Goal: Task Accomplishment & Management: Manage account settings

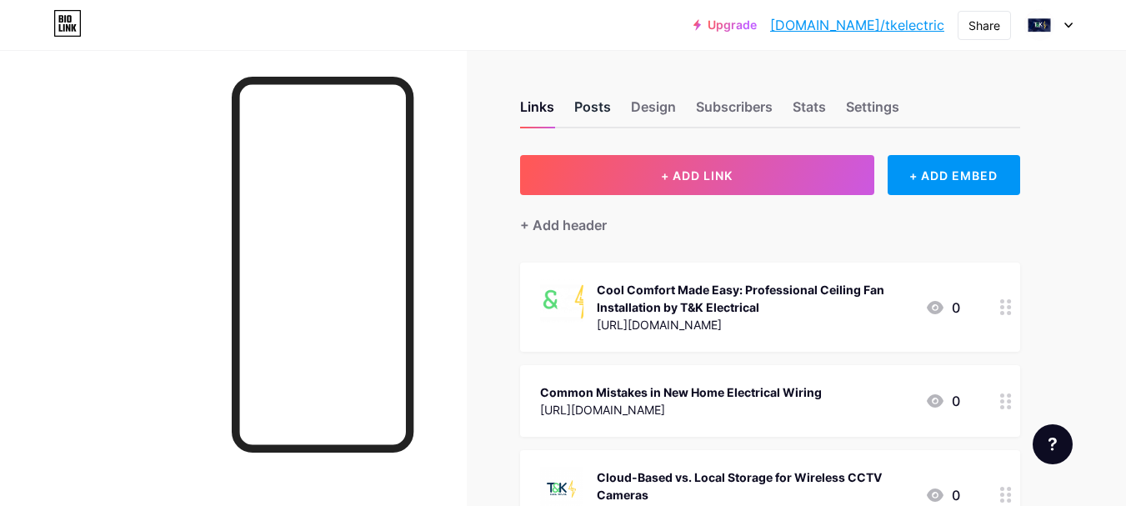
click at [593, 113] on div "Posts" at bounding box center [592, 112] width 37 height 30
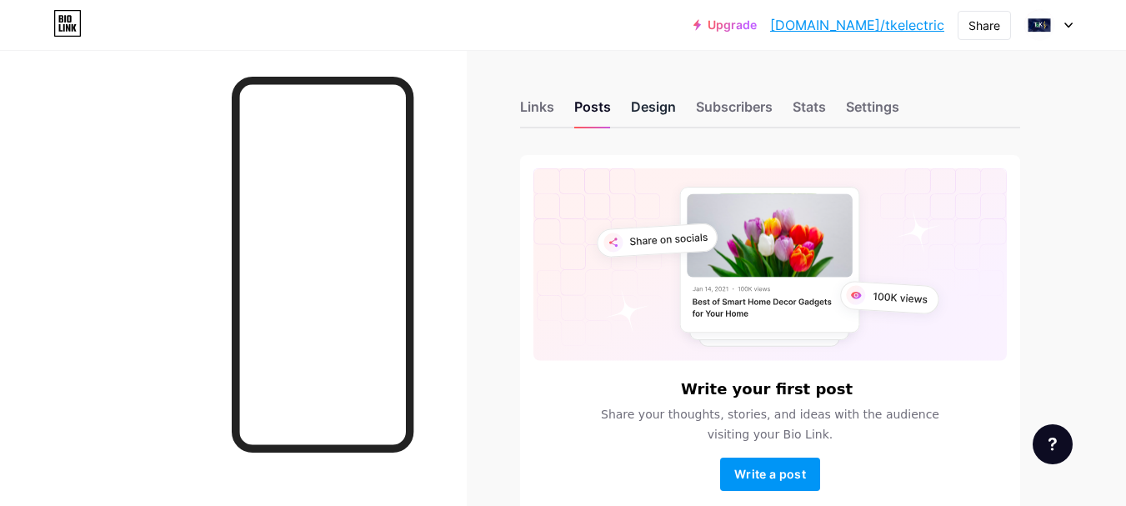
click at [658, 113] on div "Design" at bounding box center [653, 112] width 45 height 30
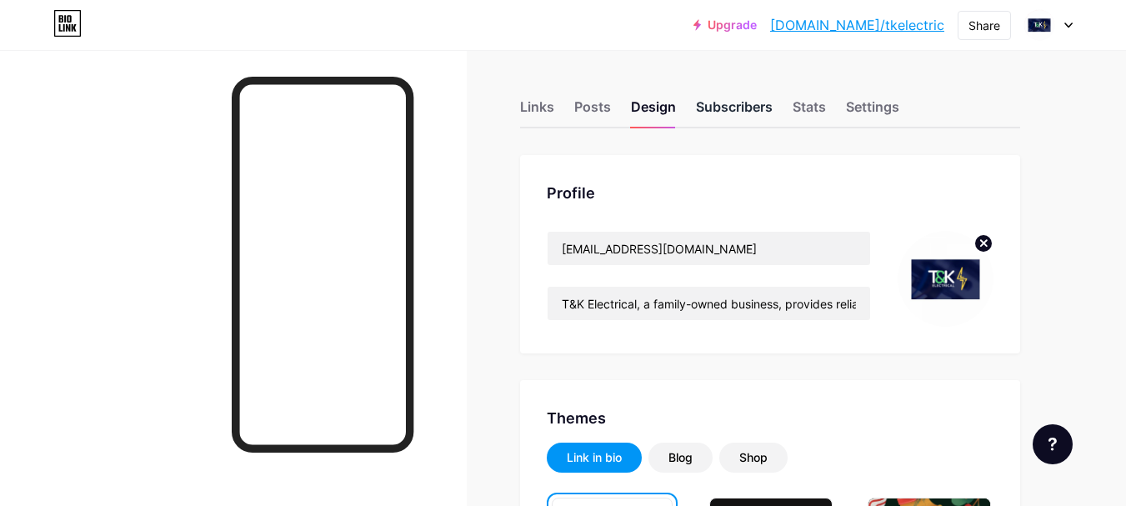
click at [727, 108] on div "Subscribers" at bounding box center [734, 112] width 77 height 30
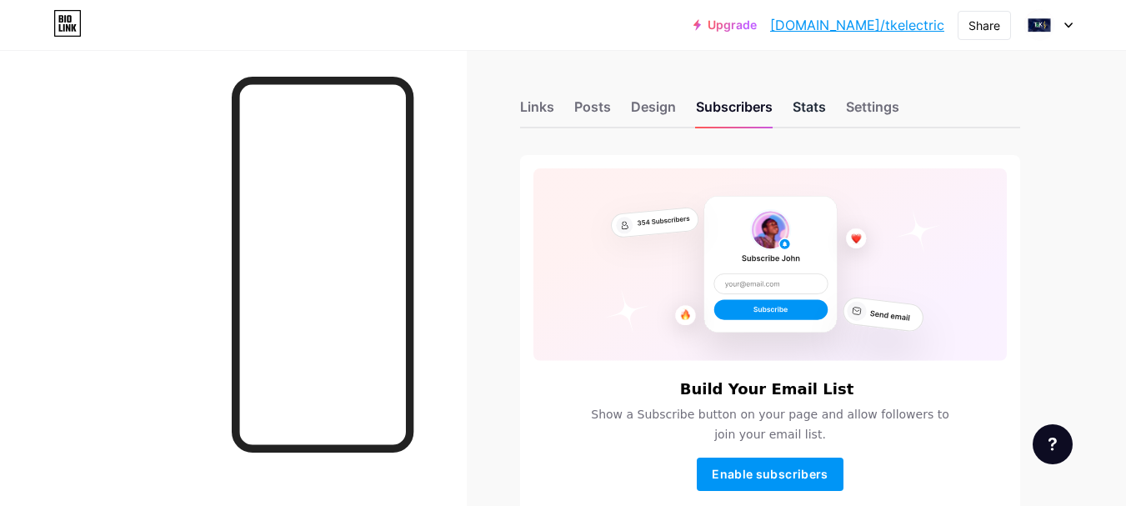
click at [800, 112] on div "Stats" at bounding box center [809, 112] width 33 height 30
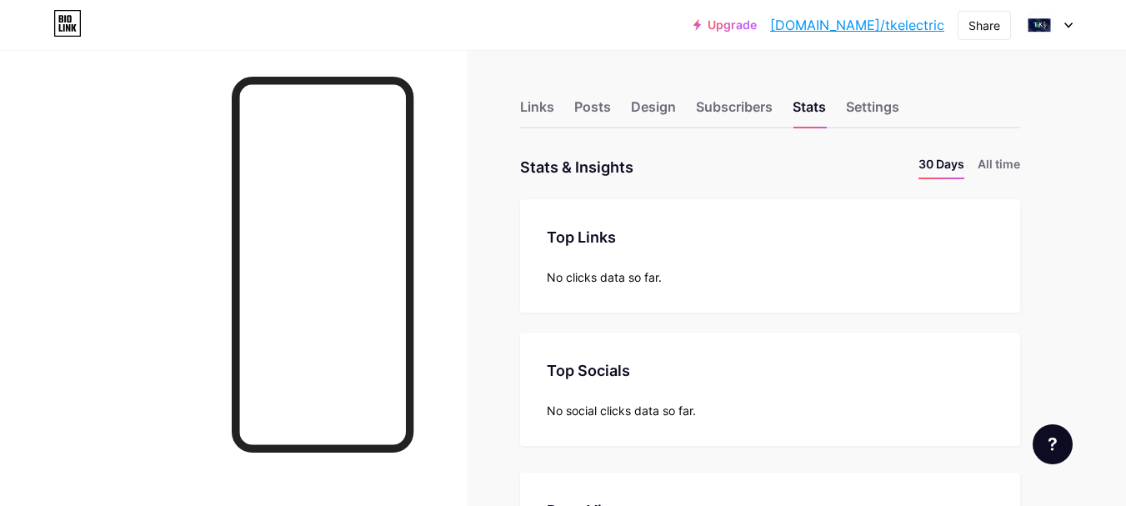
scroll to position [506, 1126]
click at [867, 109] on div "Settings" at bounding box center [872, 112] width 53 height 30
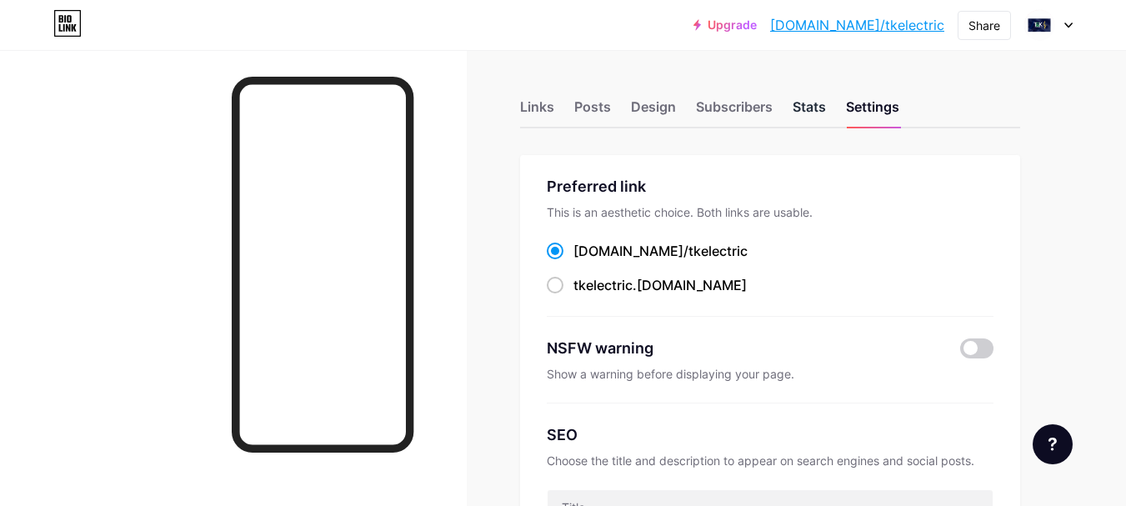
click at [802, 109] on div "Stats" at bounding box center [809, 112] width 33 height 30
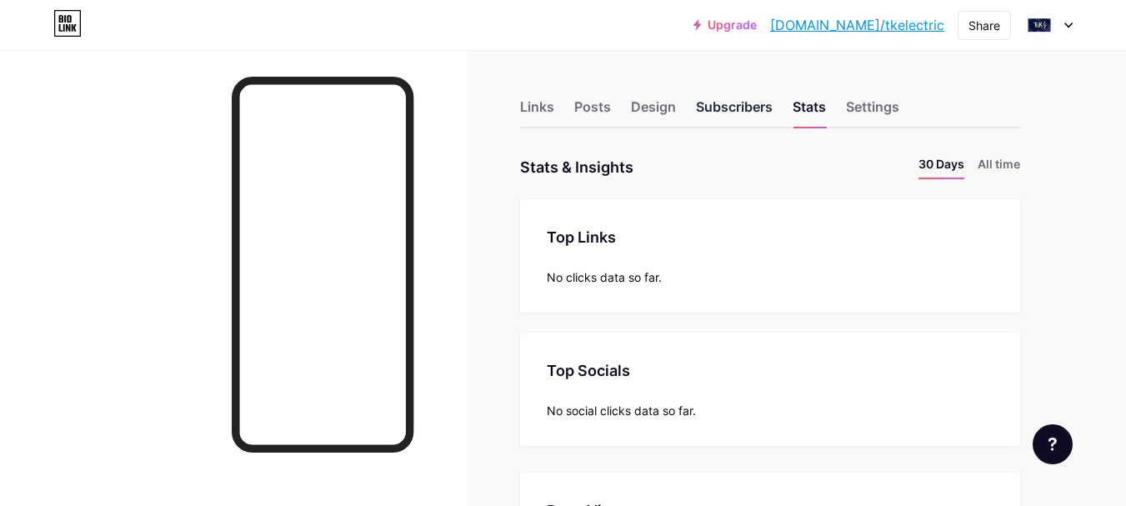
click at [728, 114] on div "Subscribers" at bounding box center [734, 112] width 77 height 30
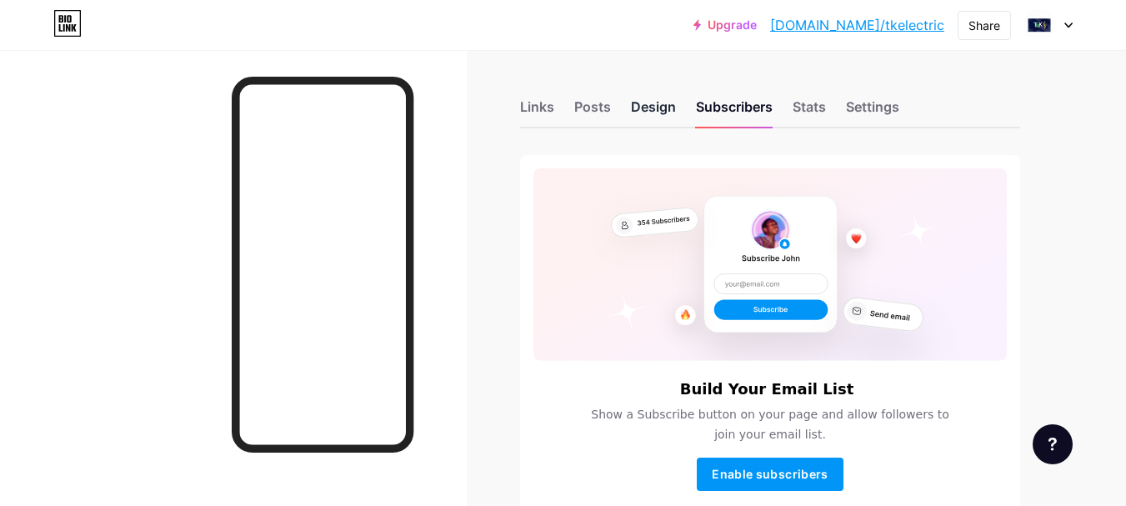
click at [648, 109] on div "Design" at bounding box center [653, 112] width 45 height 30
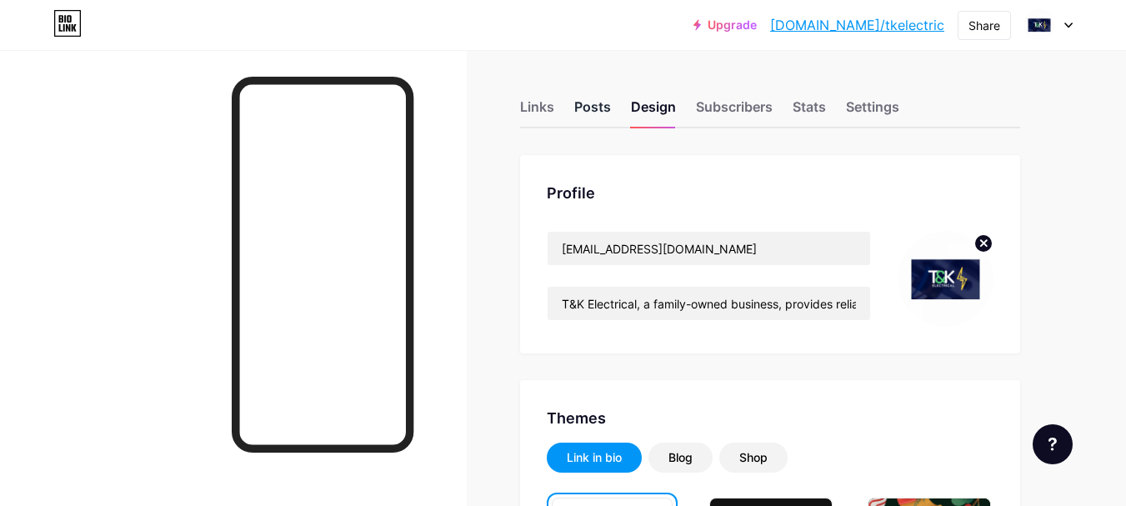
click at [587, 113] on div "Posts" at bounding box center [592, 112] width 37 height 30
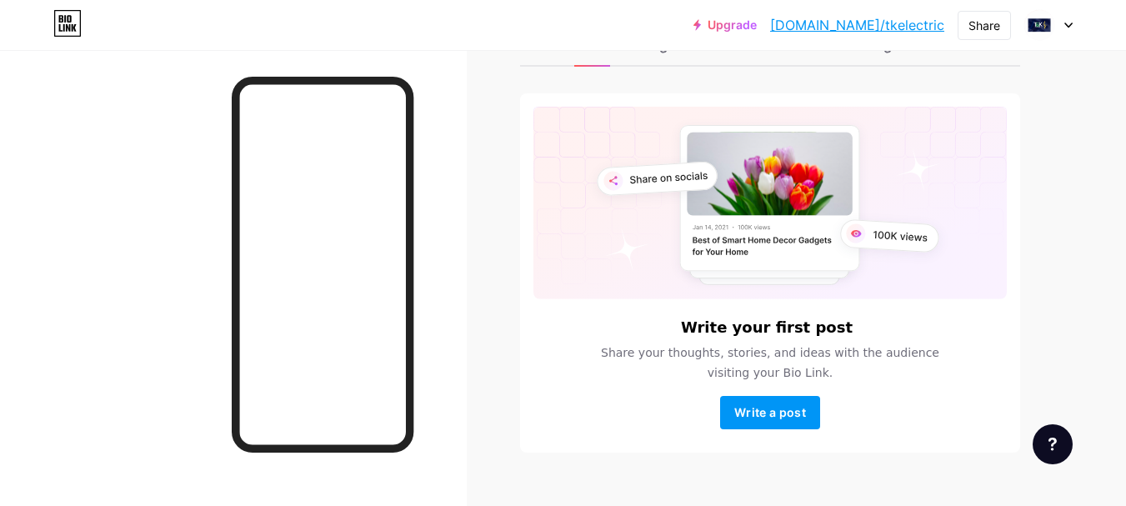
scroll to position [92, 0]
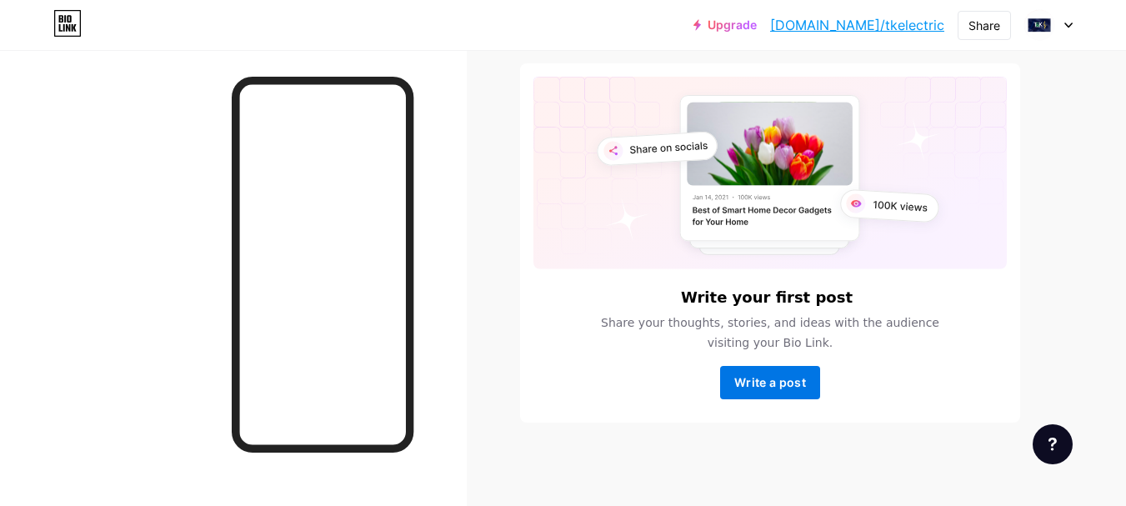
click at [753, 375] on span "Write a post" at bounding box center [770, 382] width 72 height 14
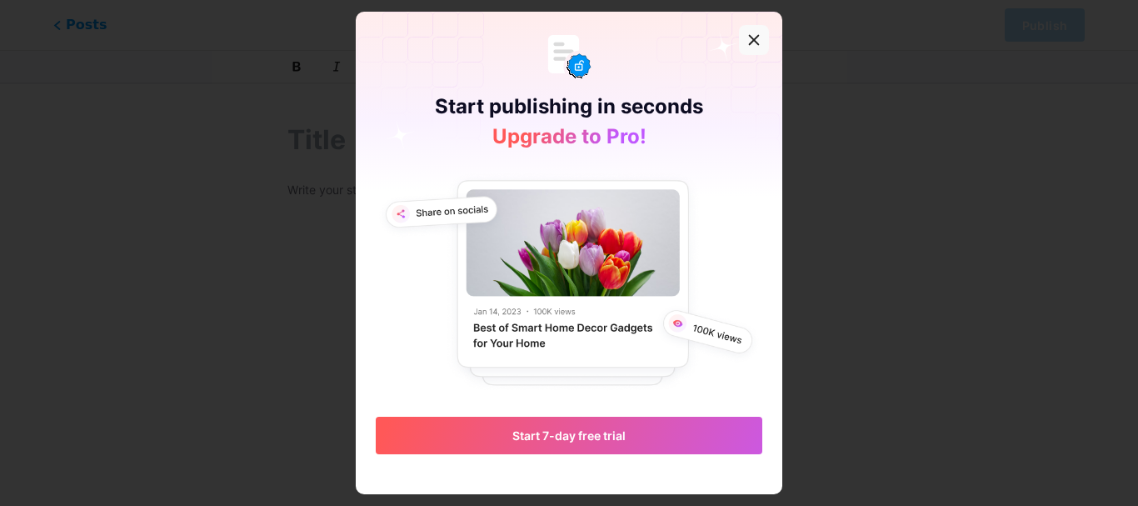
click at [753, 40] on icon at bounding box center [754, 39] width 13 height 13
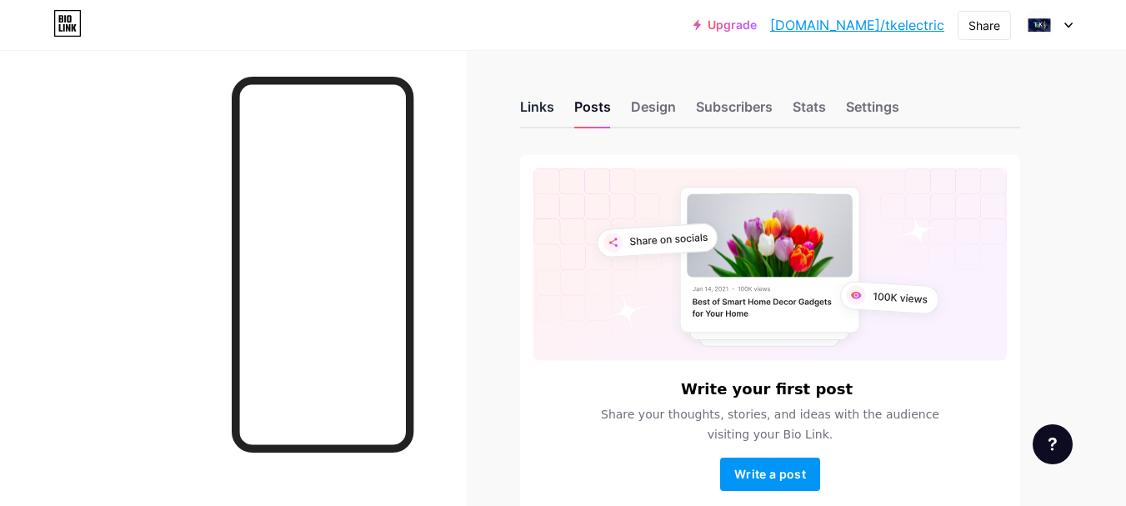
click at [536, 112] on div "Links" at bounding box center [537, 112] width 34 height 30
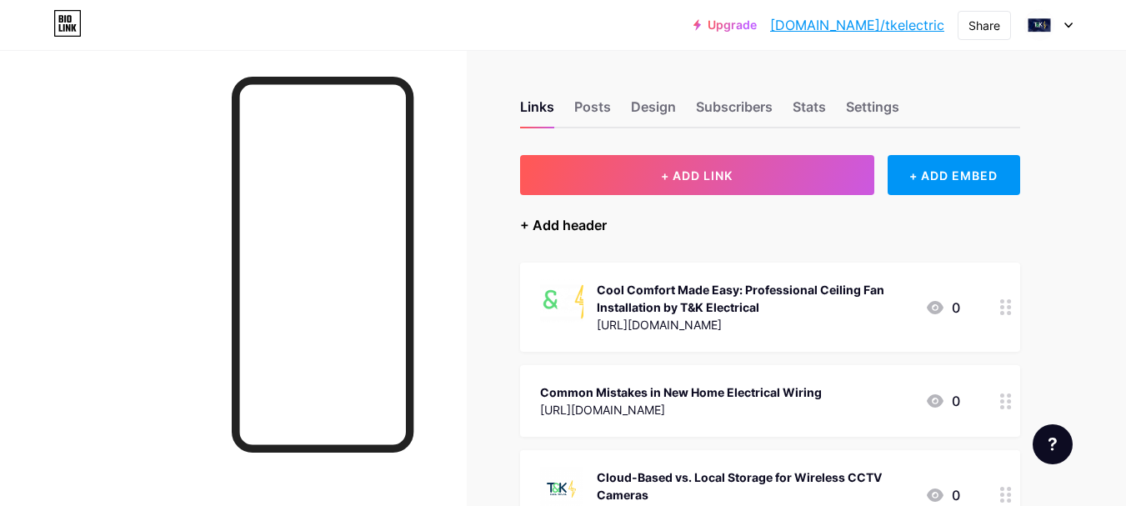
click at [521, 225] on div "+ Add header" at bounding box center [563, 225] width 87 height 20
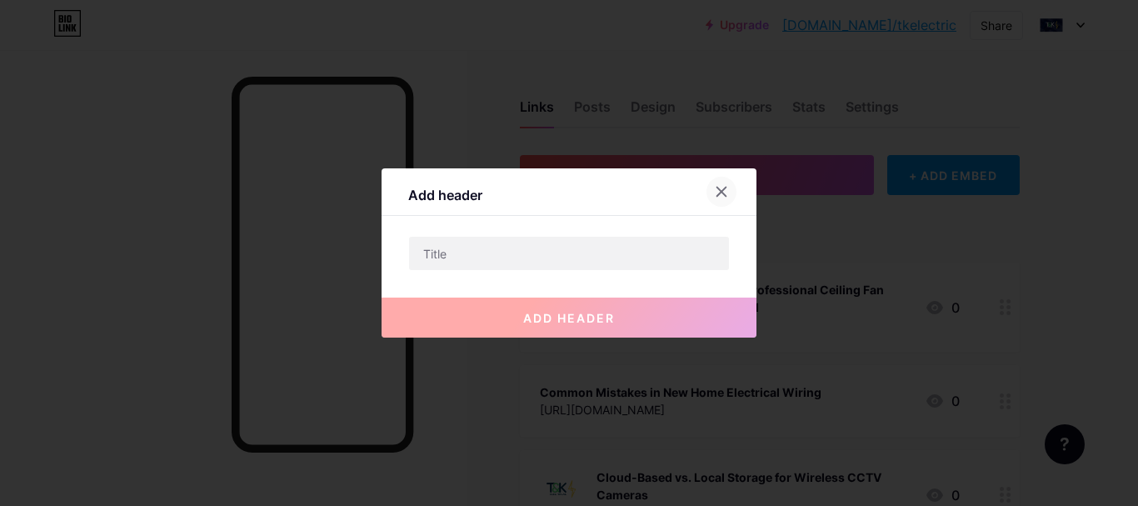
click at [721, 194] on icon at bounding box center [721, 191] width 13 height 13
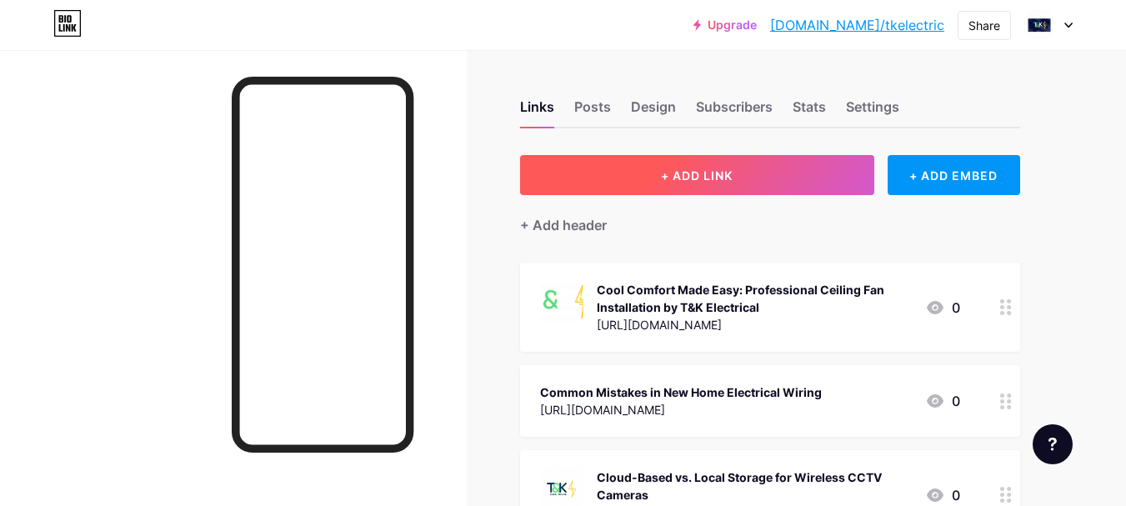
click at [622, 170] on button "+ ADD LINK" at bounding box center [697, 175] width 354 height 40
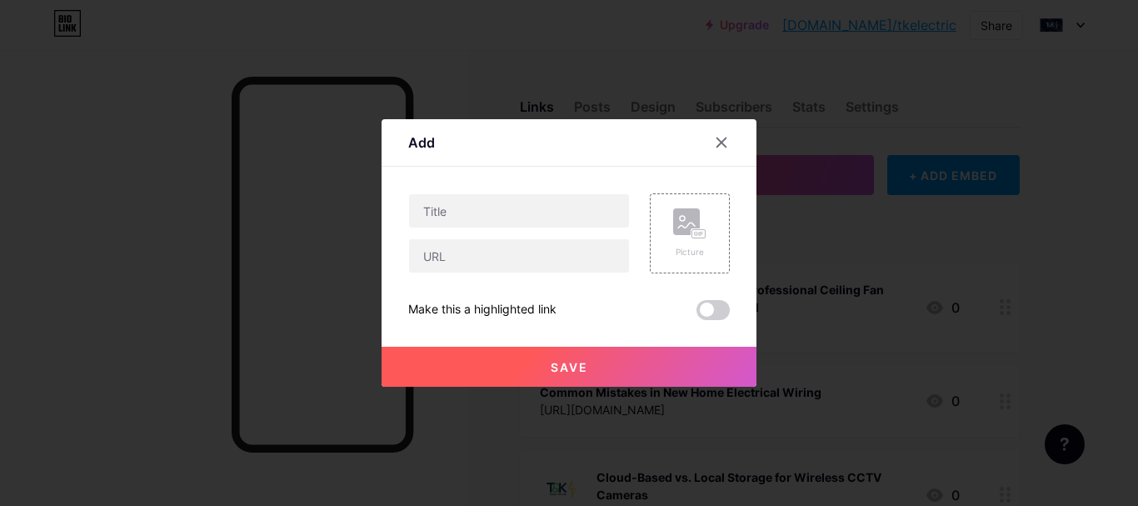
click at [559, 374] on button "Save" at bounding box center [569, 367] width 375 height 40
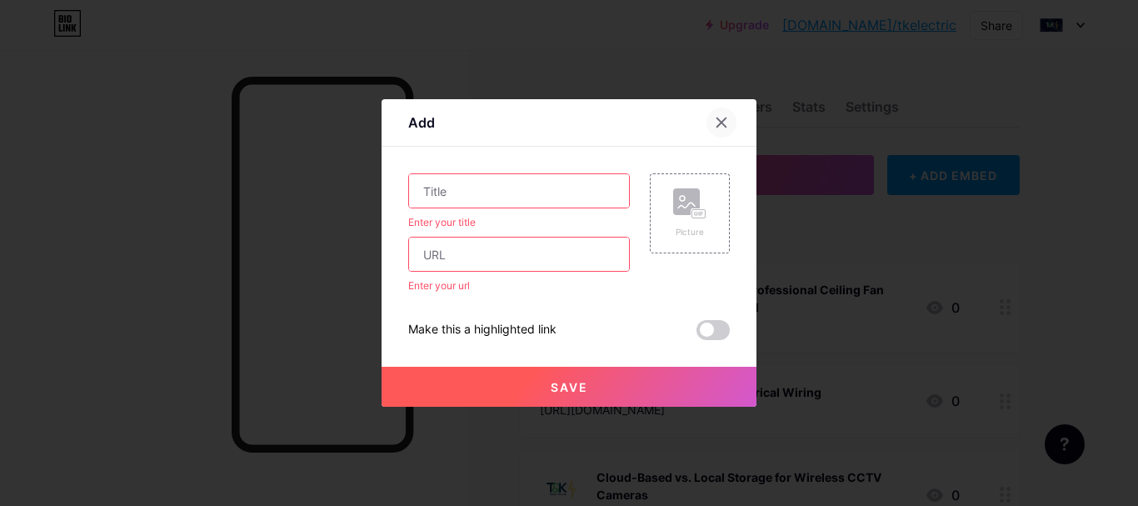
click at [712, 125] on div at bounding box center [722, 123] width 30 height 30
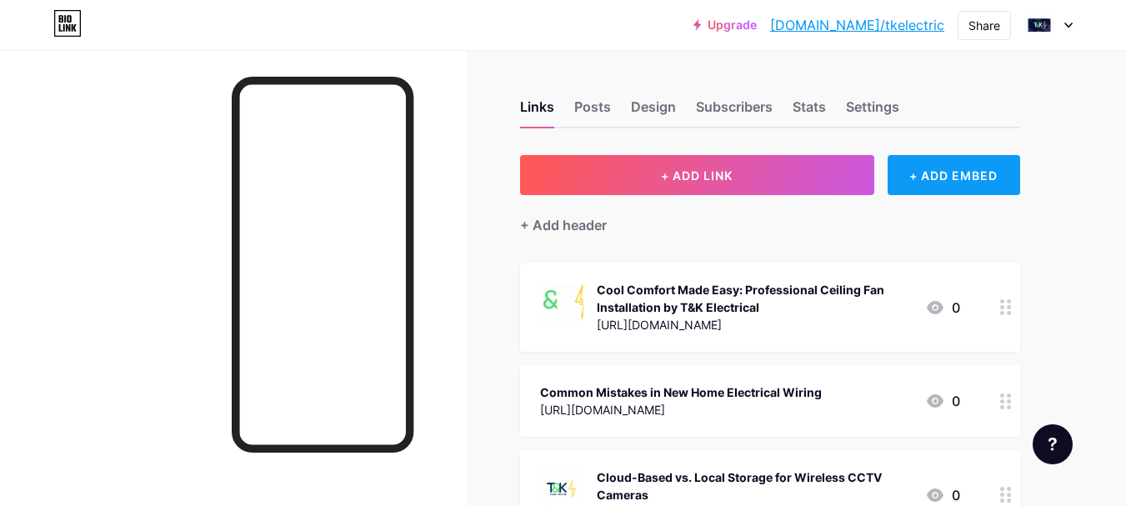
click at [928, 174] on div "+ ADD EMBED" at bounding box center [954, 175] width 133 height 40
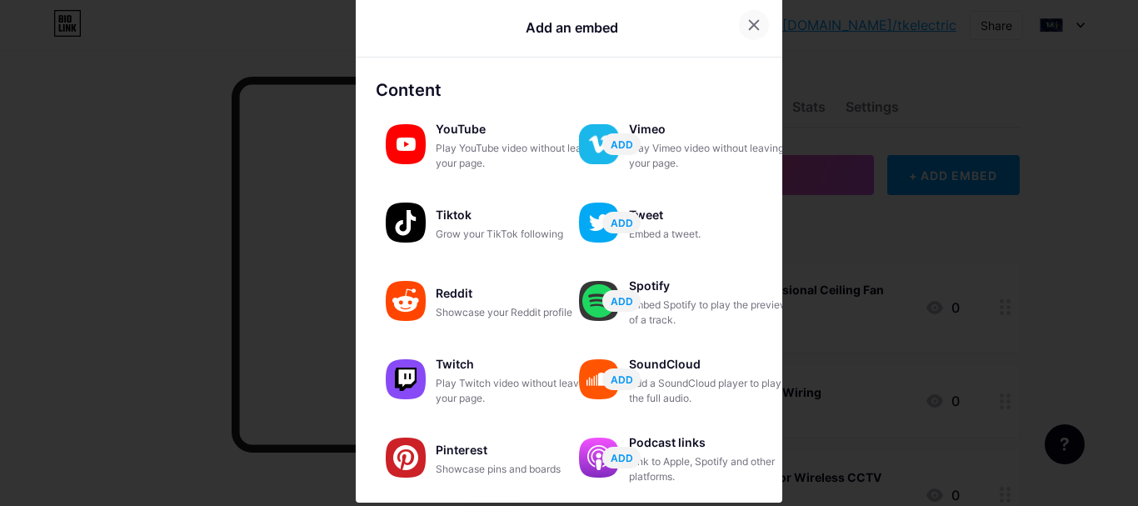
click at [750, 23] on icon at bounding box center [754, 25] width 9 height 9
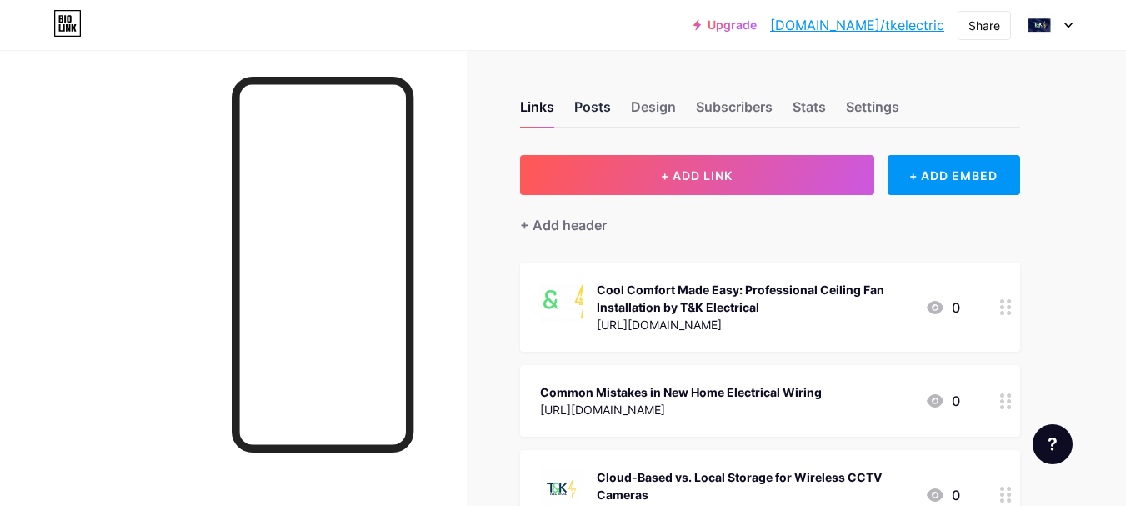
click at [595, 109] on div "Posts" at bounding box center [592, 112] width 37 height 30
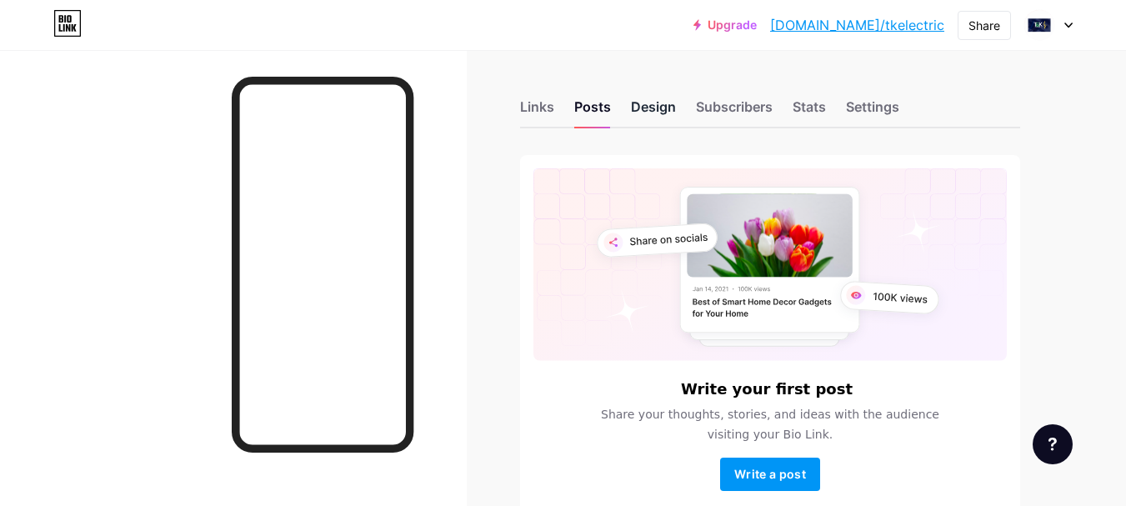
click at [641, 109] on div "Design" at bounding box center [653, 112] width 45 height 30
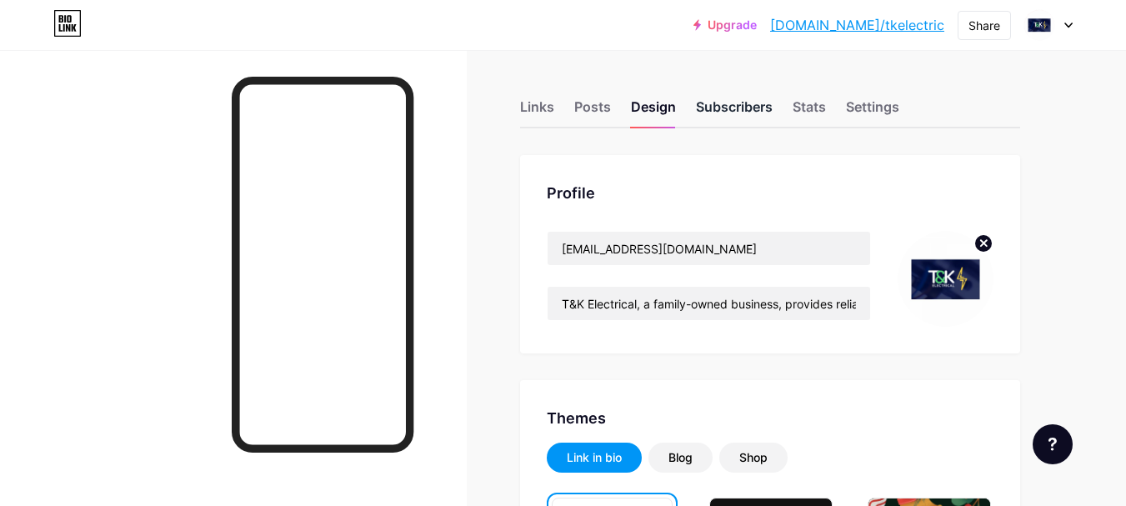
click at [733, 106] on div "Subscribers" at bounding box center [734, 112] width 77 height 30
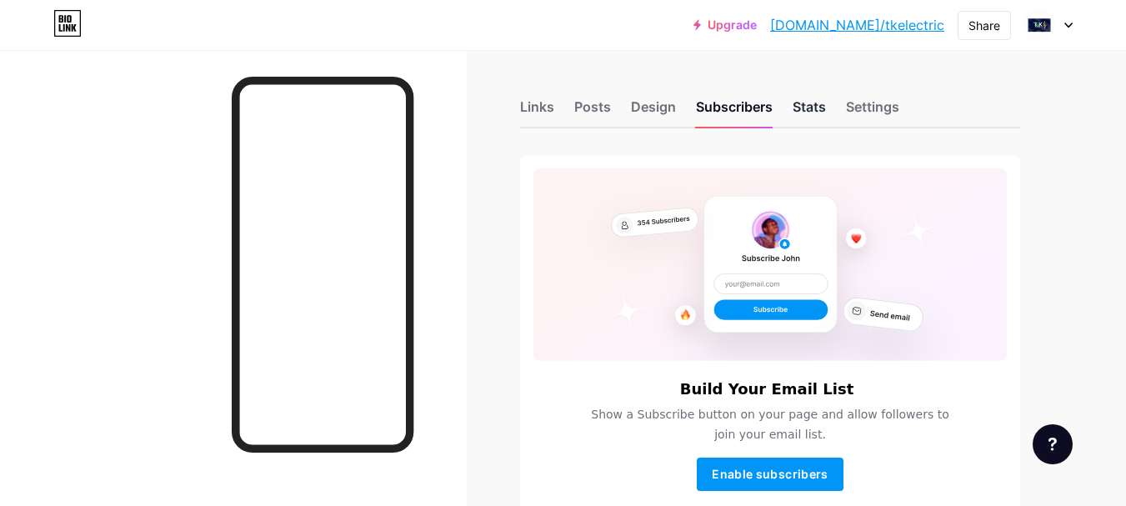
click at [800, 115] on div "Stats" at bounding box center [809, 112] width 33 height 30
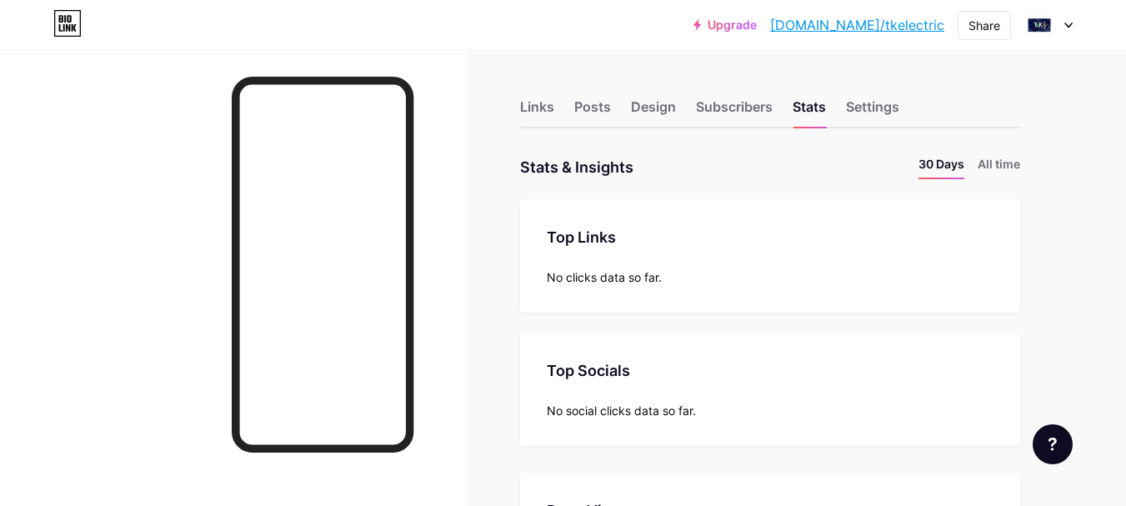
scroll to position [506, 1126]
click at [538, 111] on div "Links" at bounding box center [537, 112] width 34 height 30
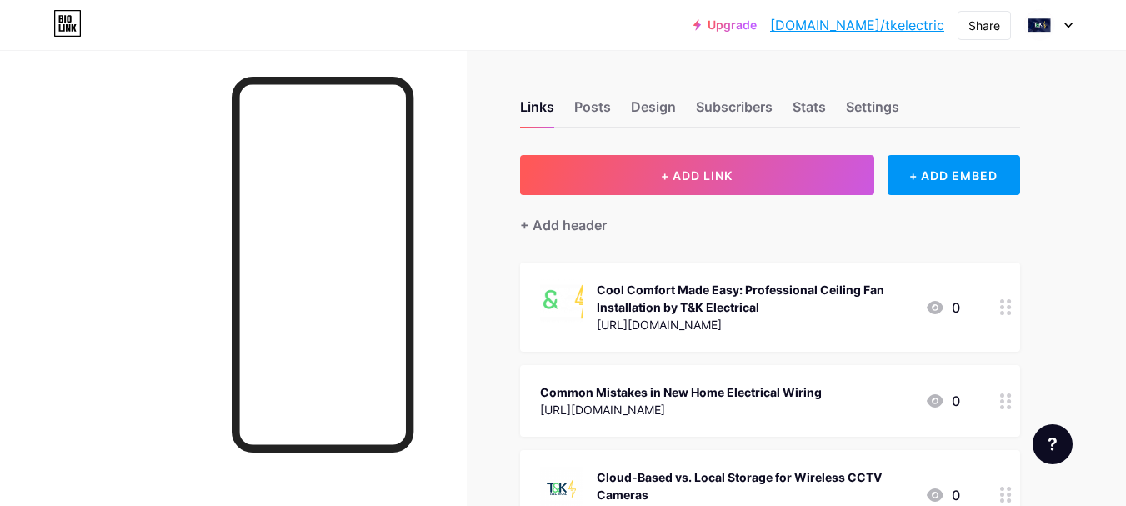
click at [700, 310] on div "Cool Comfort Made Easy: Professional Ceiling Fan Installation by T&K Electrical" at bounding box center [754, 298] width 315 height 35
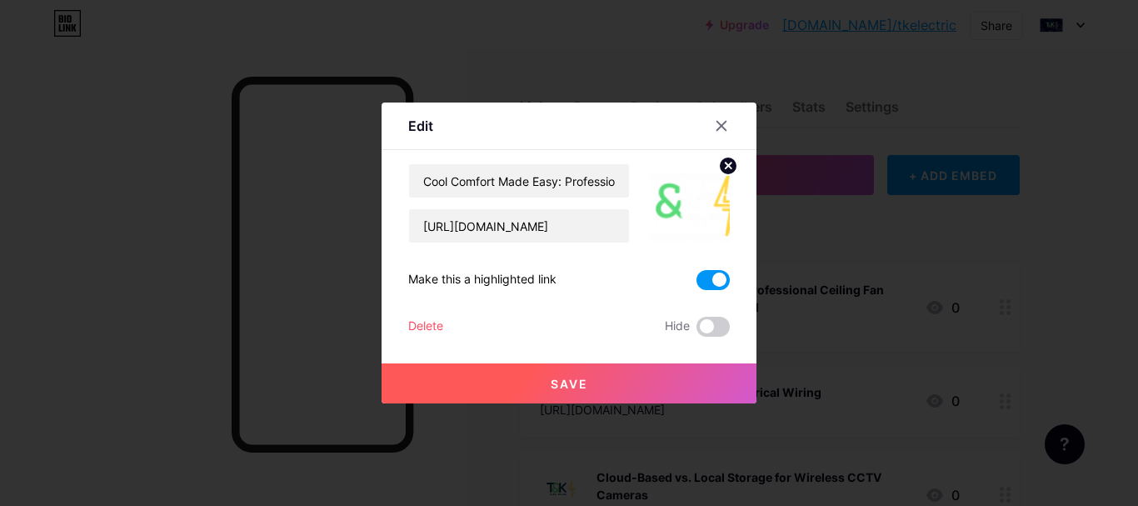
click at [727, 168] on icon at bounding box center [729, 166] width 6 height 6
click at [724, 128] on icon at bounding box center [722, 126] width 9 height 9
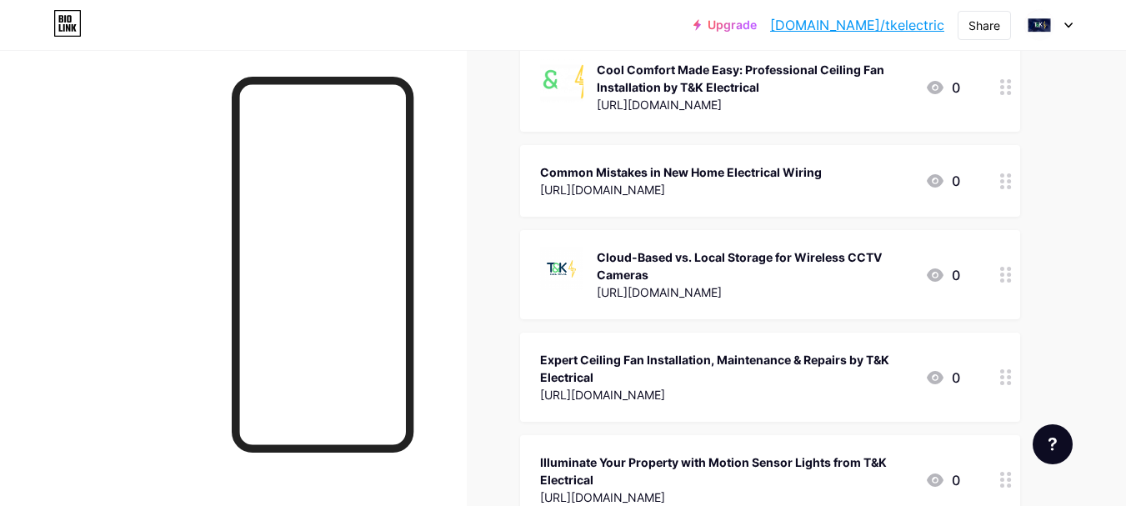
scroll to position [250, 0]
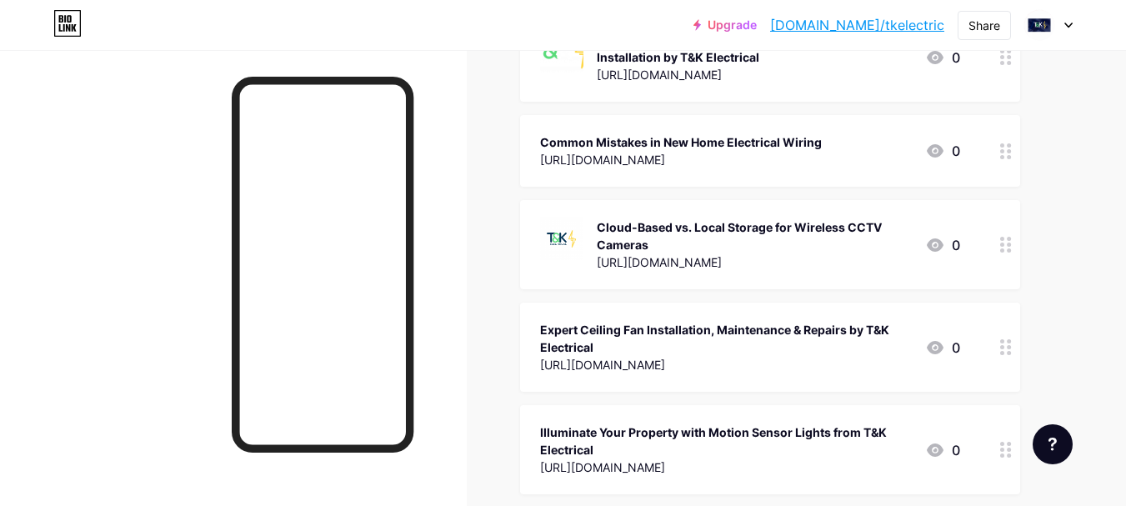
click at [594, 356] on div "[URL][DOMAIN_NAME]" at bounding box center [726, 365] width 372 height 18
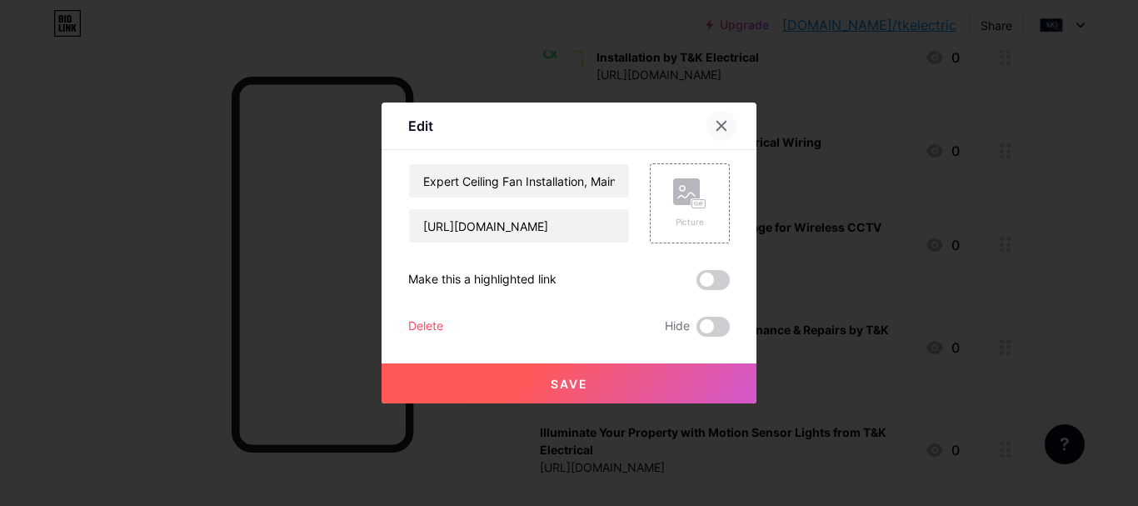
click at [726, 131] on icon at bounding box center [722, 126] width 9 height 9
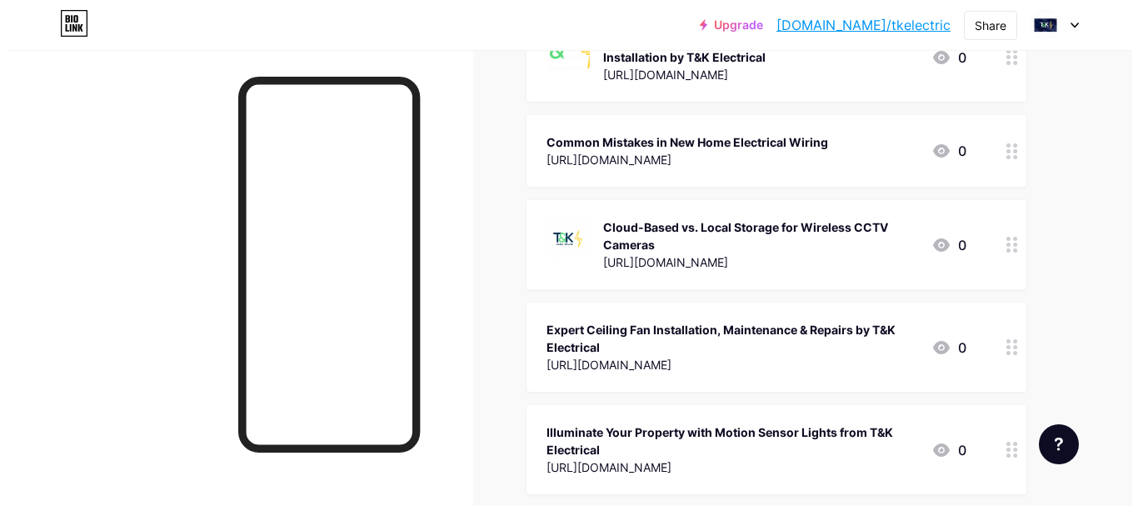
scroll to position [0, 0]
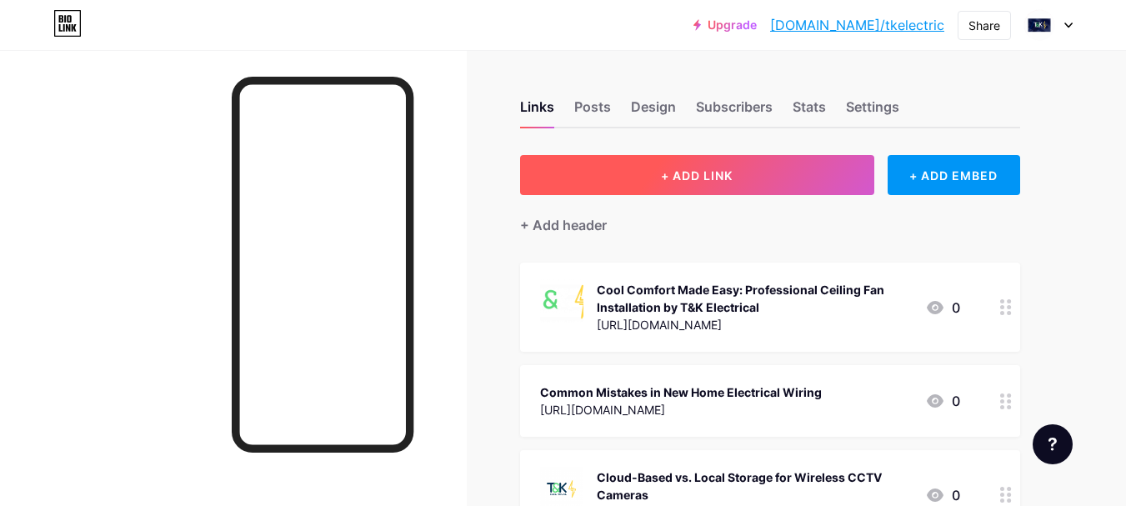
click at [611, 167] on button "+ ADD LINK" at bounding box center [697, 175] width 354 height 40
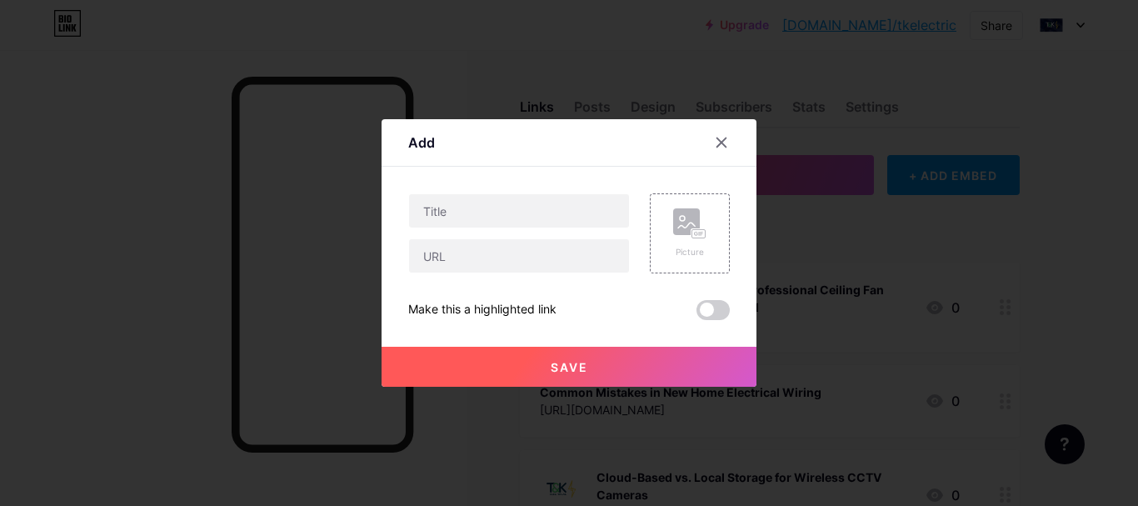
click at [542, 371] on button "Save" at bounding box center [569, 367] width 375 height 40
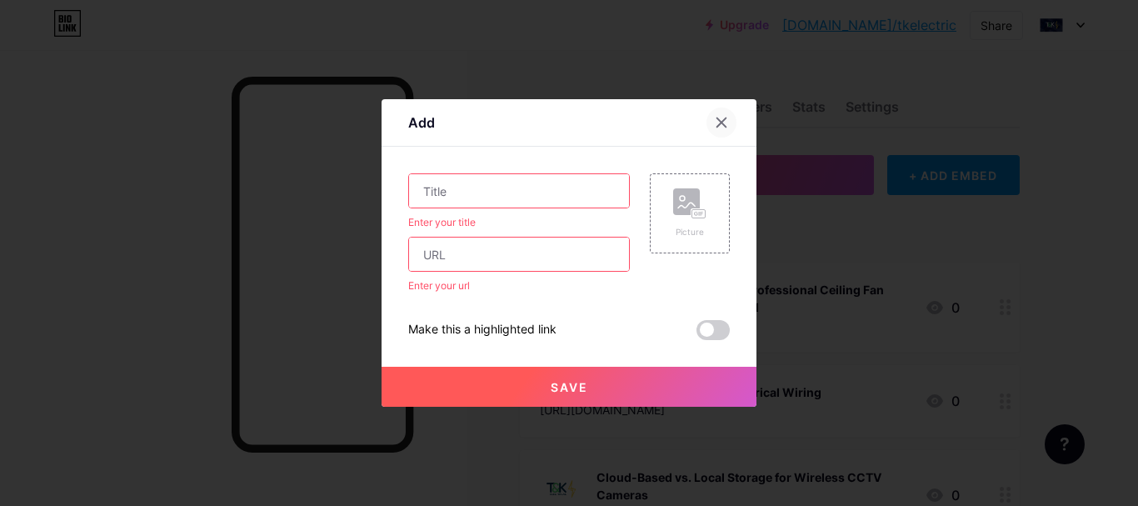
click at [724, 123] on icon at bounding box center [721, 122] width 13 height 13
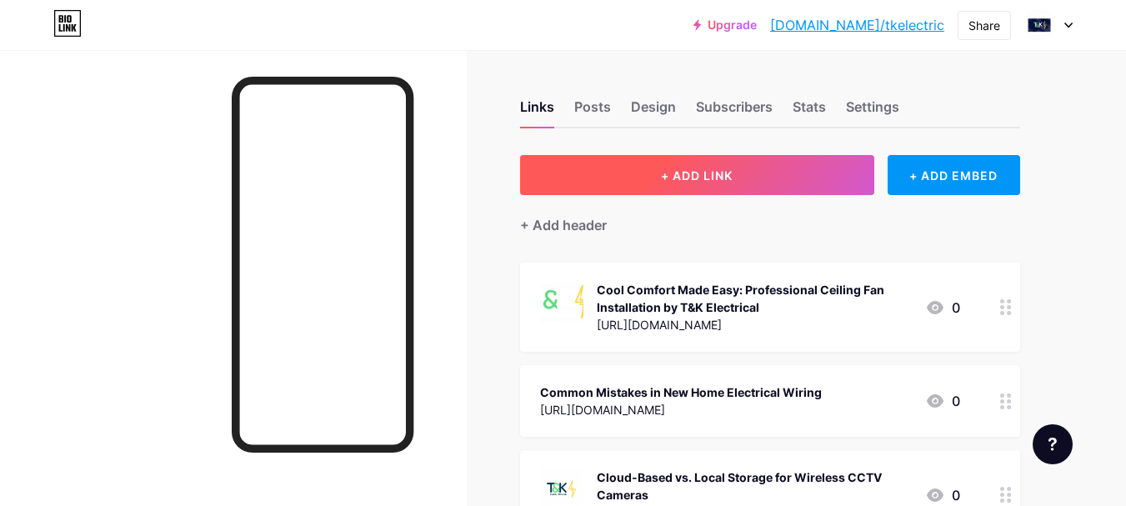
click at [685, 177] on span "+ ADD LINK" at bounding box center [697, 175] width 72 height 14
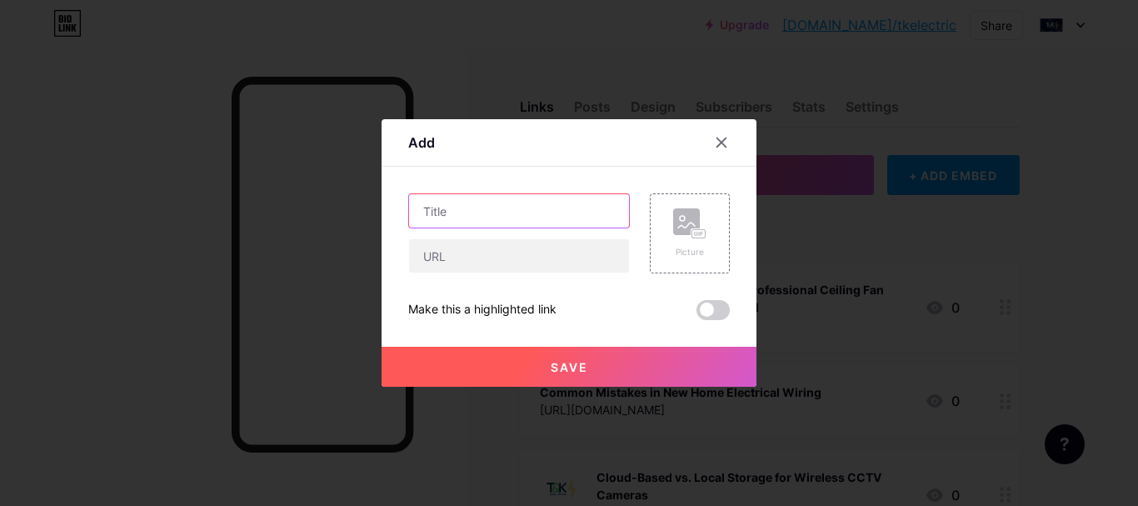
click at [468, 213] on input "text" at bounding box center [519, 210] width 220 height 33
paste input "T&K Electrical – Expert Residential Electricians in [GEOGRAPHIC_DATA]"
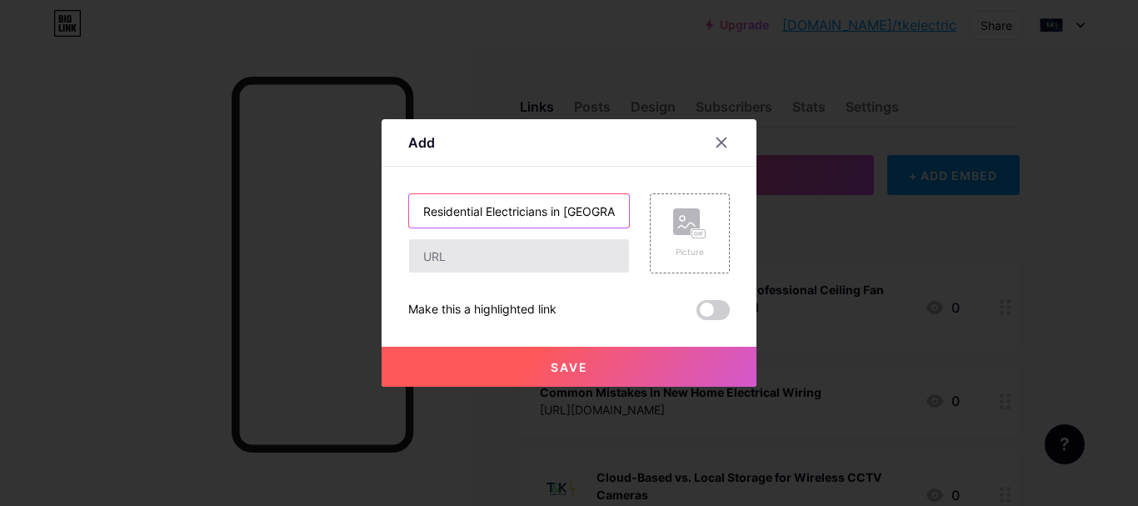
type input "T&K Electrical – Expert Residential Electricians in [GEOGRAPHIC_DATA]"
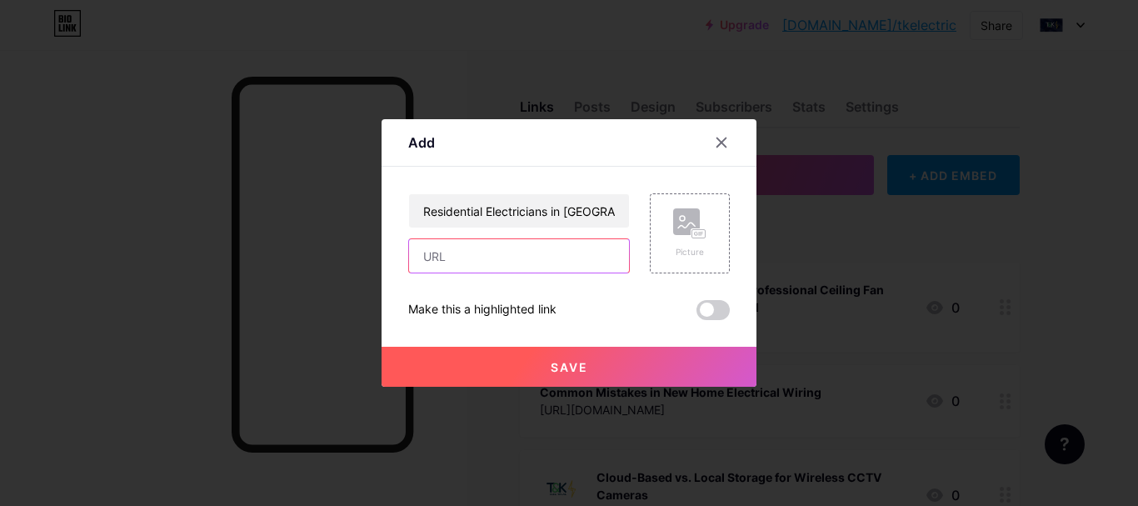
scroll to position [0, 0]
click at [445, 263] on input "text" at bounding box center [519, 255] width 220 height 33
click at [448, 265] on input "text" at bounding box center [519, 255] width 220 height 33
paste input "[URL][DOMAIN_NAME]"
type input "[URL][DOMAIN_NAME]"
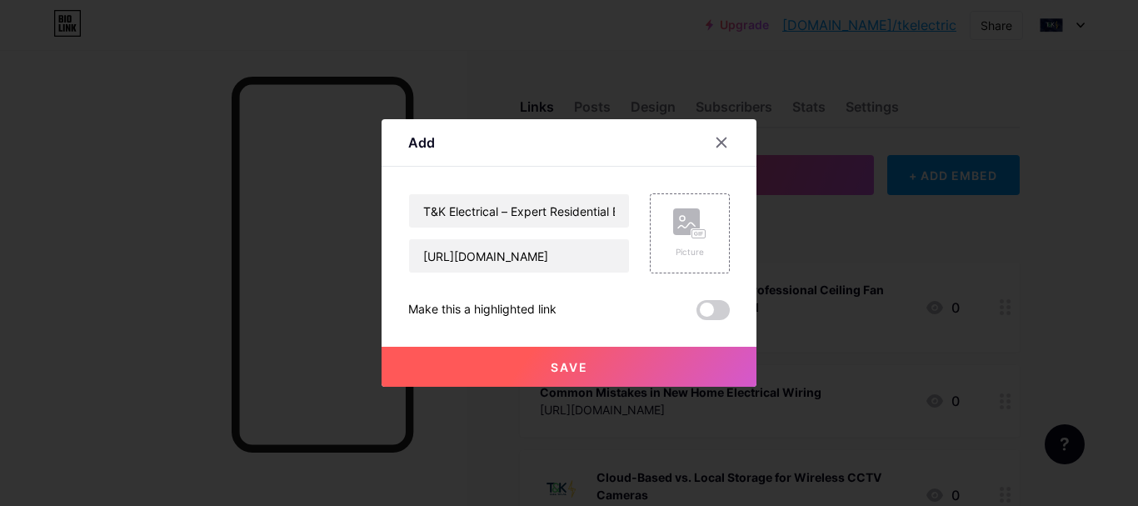
click at [552, 368] on span "Save" at bounding box center [570, 367] width 38 height 14
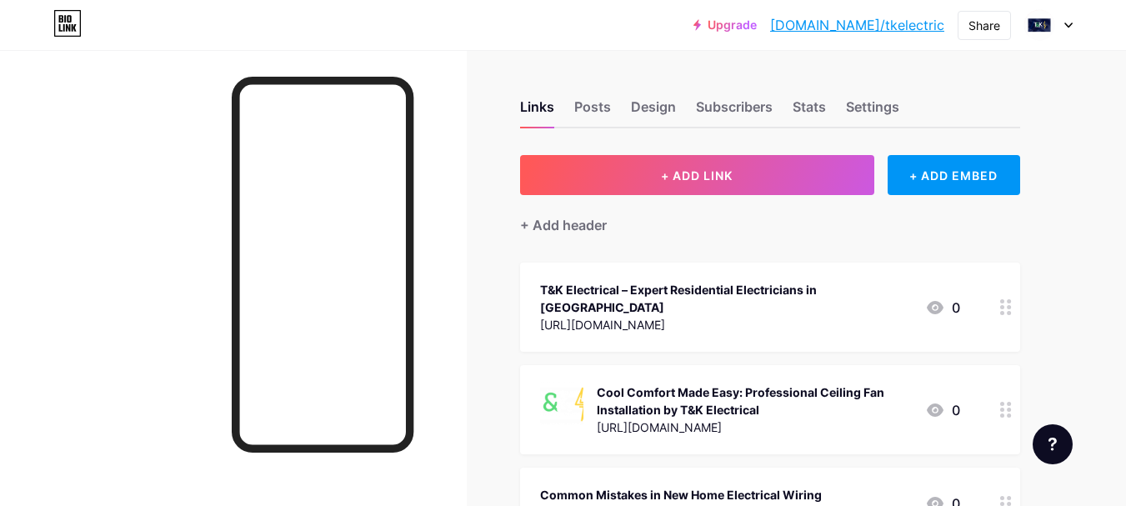
click at [820, 316] on div "[URL][DOMAIN_NAME]" at bounding box center [726, 325] width 372 height 18
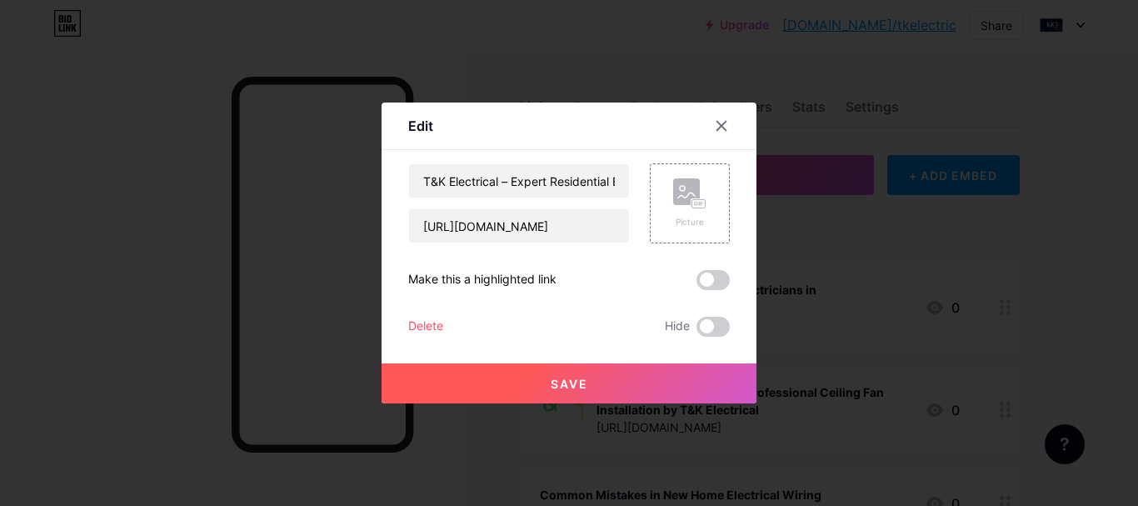
click at [820, 307] on div at bounding box center [569, 253] width 1138 height 506
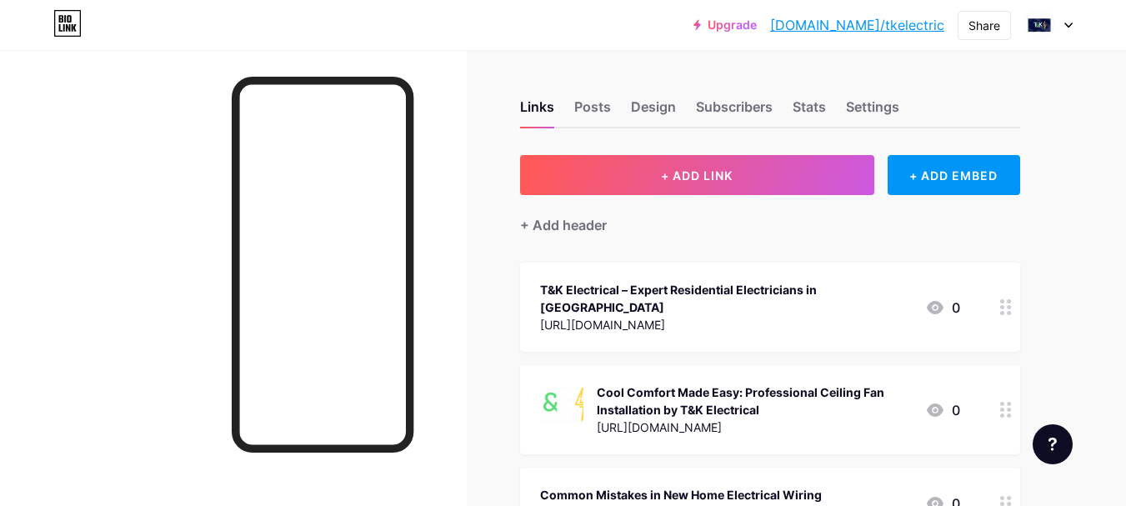
click at [408, 295] on div at bounding box center [323, 265] width 182 height 376
click at [613, 316] on div "[URL][DOMAIN_NAME]" at bounding box center [726, 325] width 372 height 18
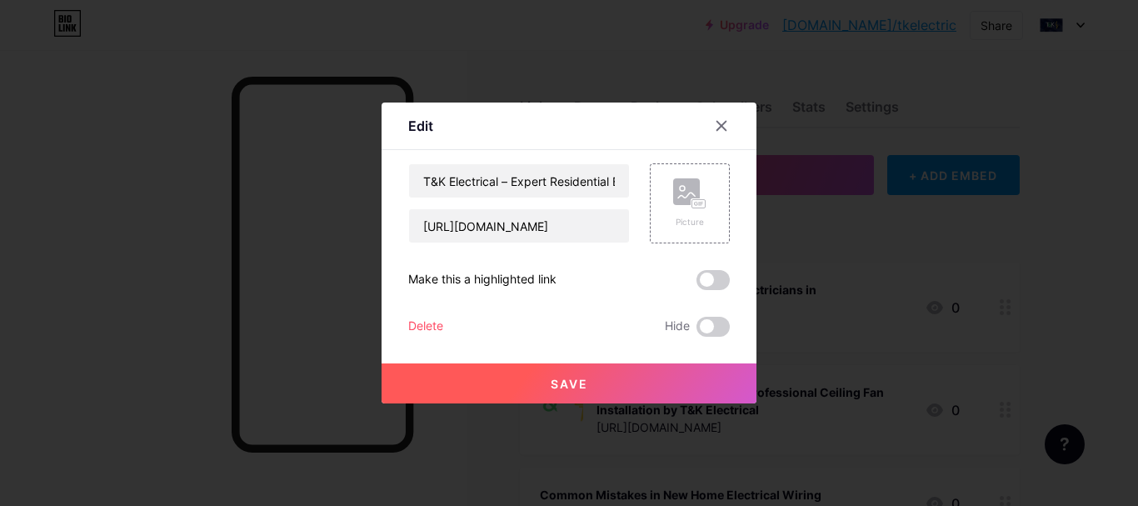
click at [585, 384] on span "Save" at bounding box center [570, 384] width 38 height 14
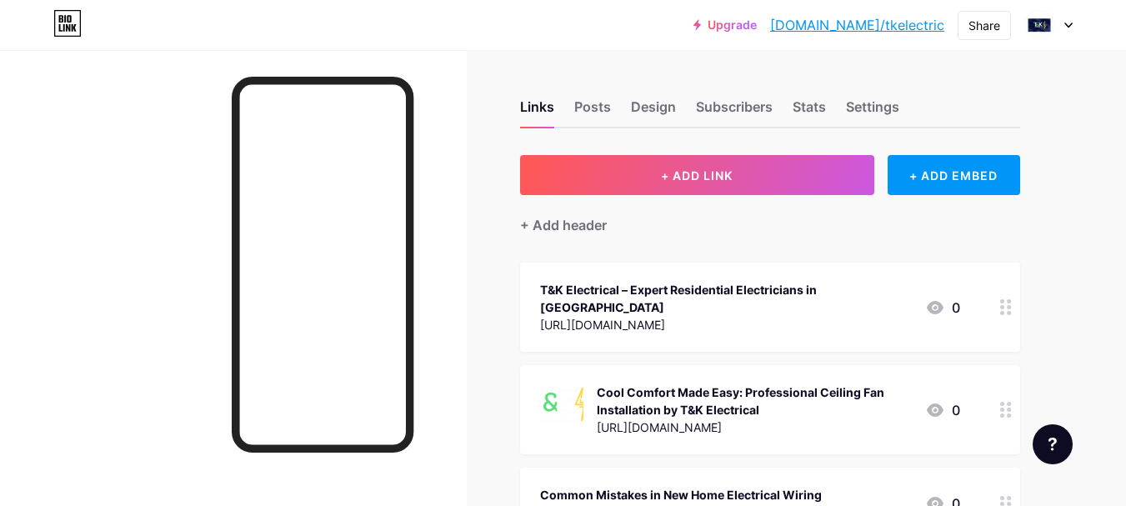
click at [577, 316] on div "[URL][DOMAIN_NAME]" at bounding box center [726, 325] width 372 height 18
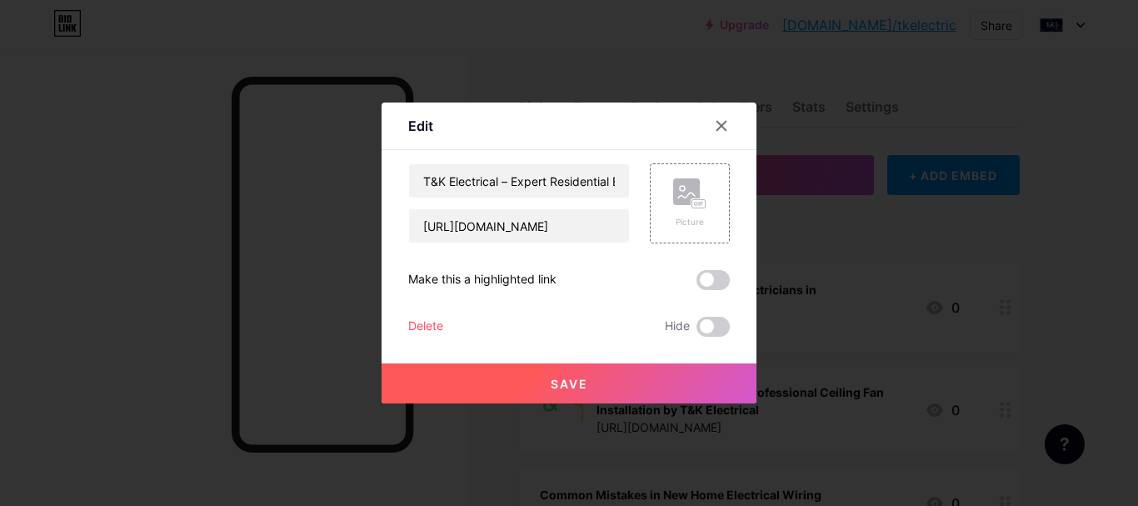
click at [704, 283] on span at bounding box center [713, 280] width 33 height 20
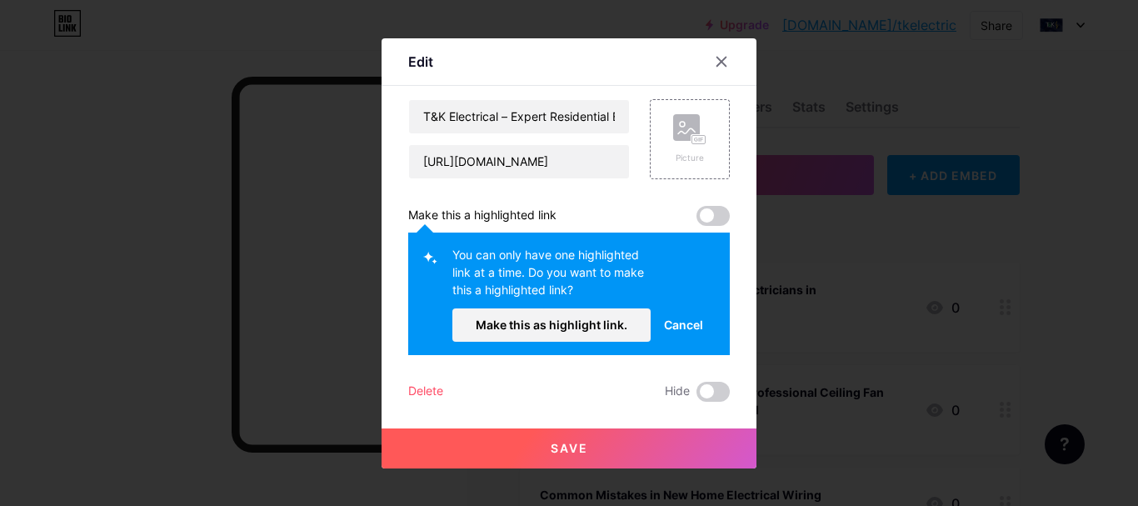
drag, startPoint x: 723, startPoint y: 55, endPoint x: 717, endPoint y: 63, distance: 10.0
click at [724, 55] on icon at bounding box center [721, 61] width 13 height 13
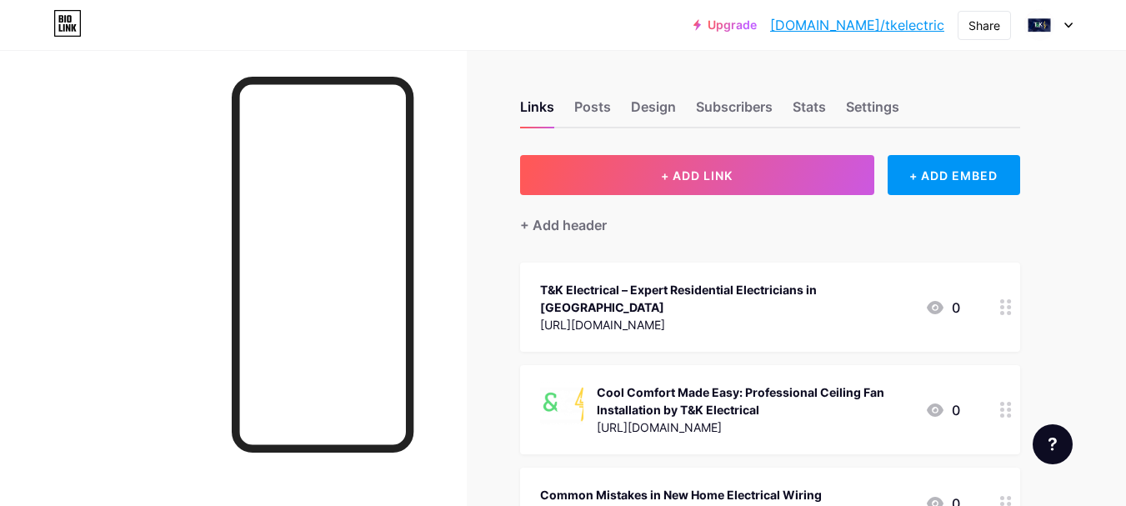
click at [623, 316] on div "[URL][DOMAIN_NAME]" at bounding box center [726, 325] width 372 height 18
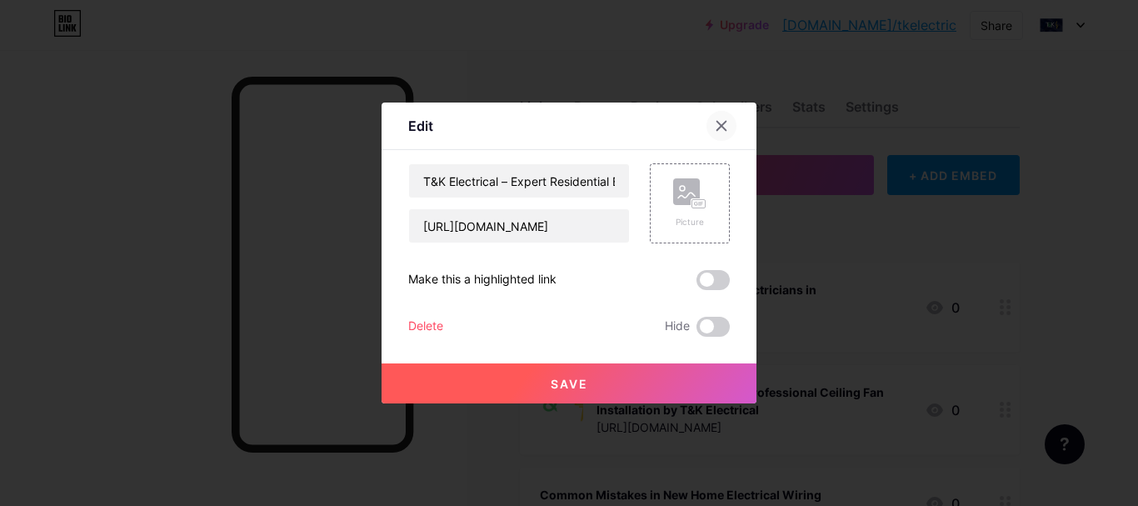
click at [723, 126] on icon at bounding box center [722, 126] width 9 height 9
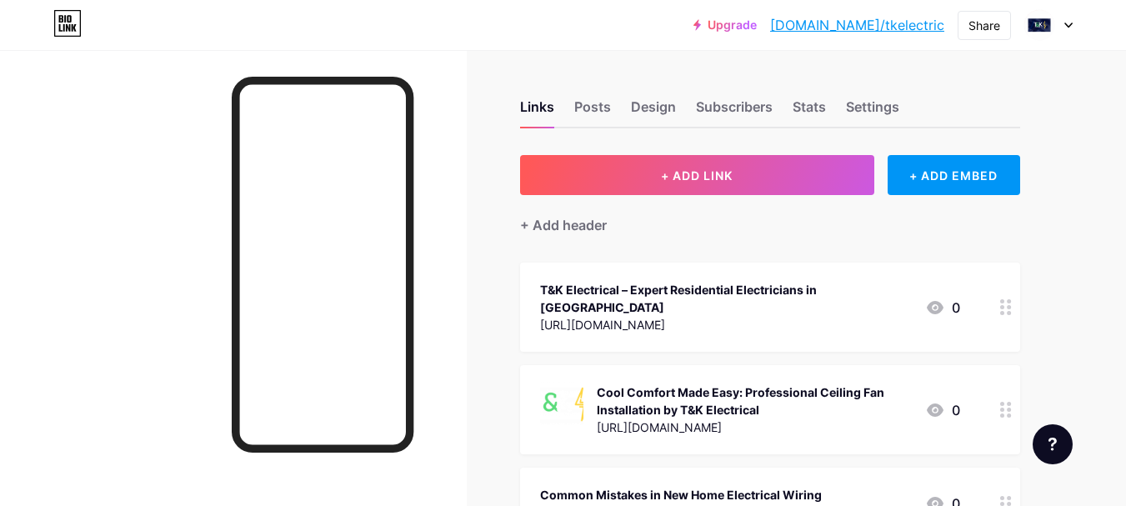
click at [1008, 311] on circle at bounding box center [1009, 313] width 4 height 4
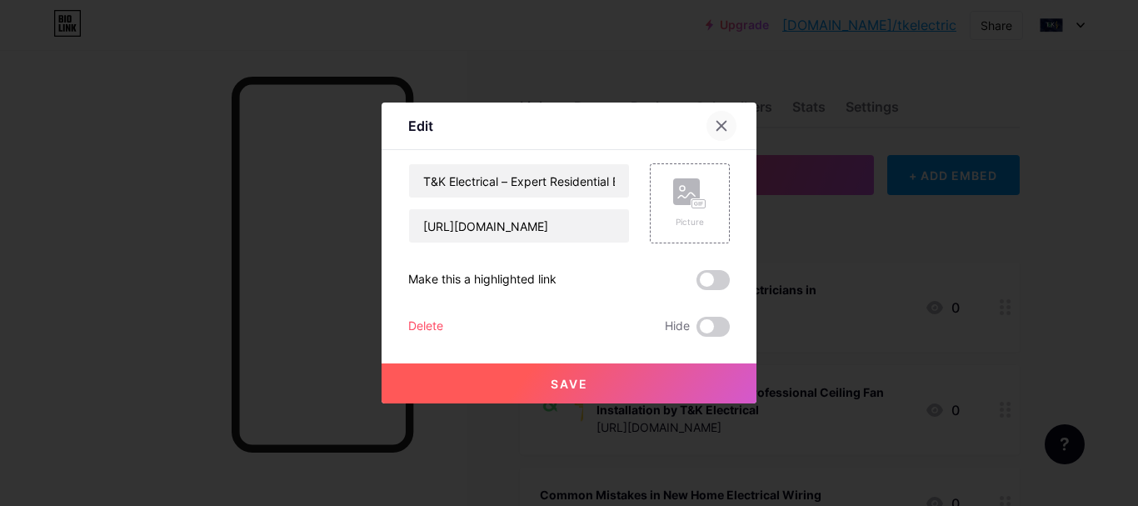
click at [727, 126] on icon at bounding box center [721, 125] width 13 height 13
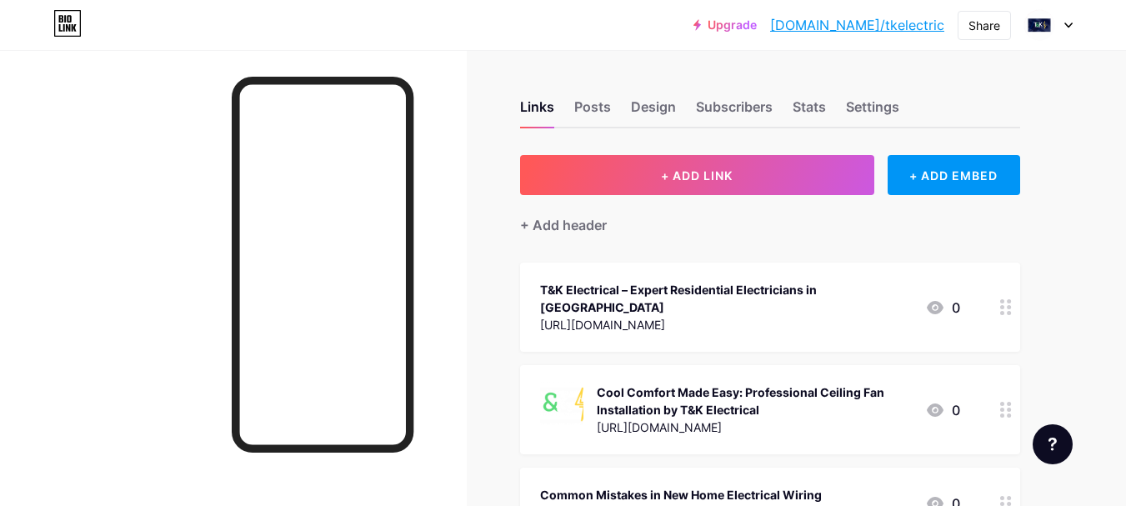
drag, startPoint x: 586, startPoint y: 299, endPoint x: 479, endPoint y: 277, distance: 109.0
click at [595, 283] on div "T&K Electrical – Expert Residential Electricians in [GEOGRAPHIC_DATA]" at bounding box center [726, 298] width 372 height 35
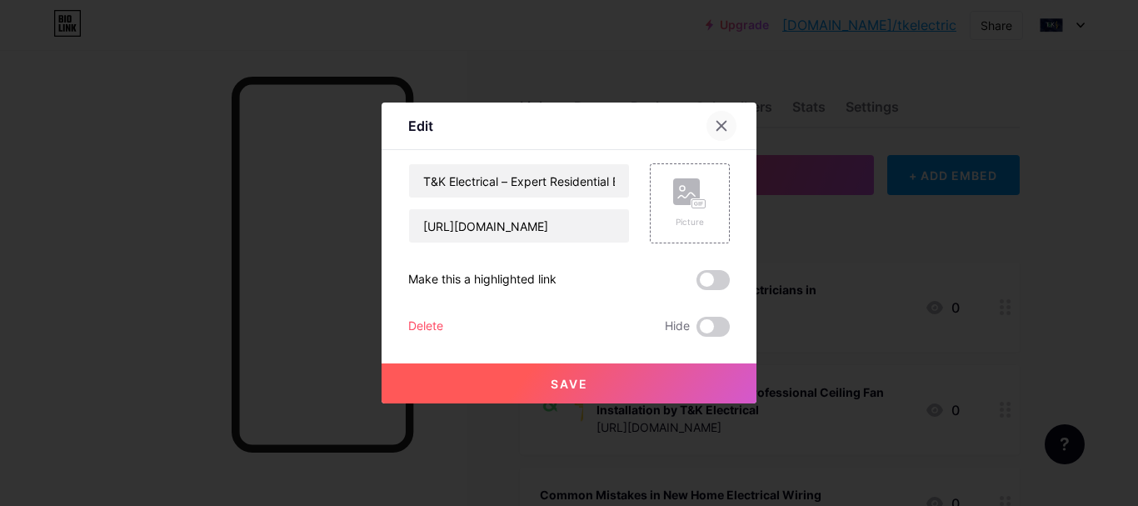
click at [716, 125] on icon at bounding box center [721, 125] width 13 height 13
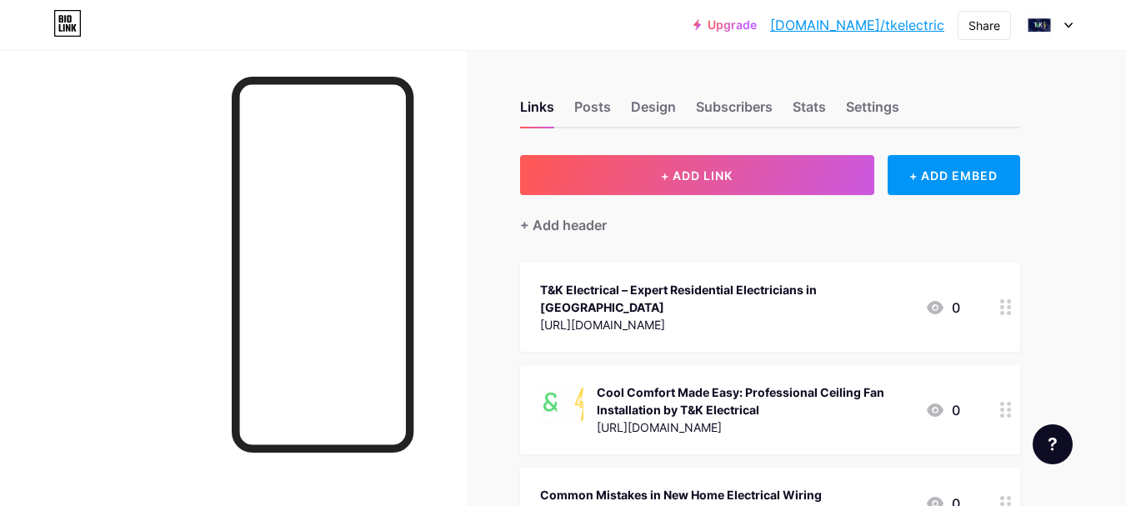
click at [783, 393] on div "Cool Comfort Made Easy: Professional Ceiling Fan Installation by T&K Electrical" at bounding box center [754, 400] width 315 height 35
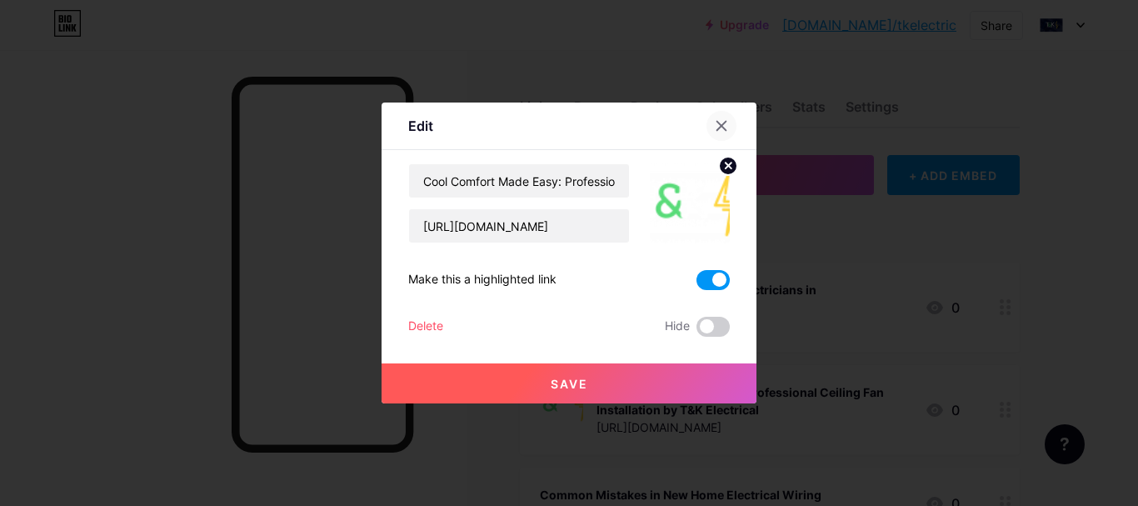
click at [723, 123] on icon at bounding box center [721, 125] width 13 height 13
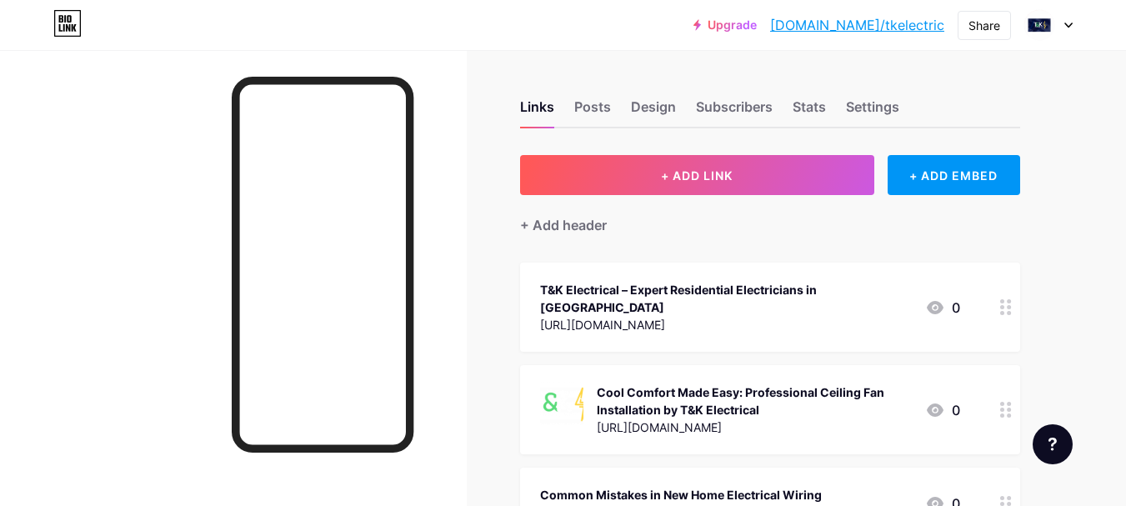
click at [769, 316] on div "[URL][DOMAIN_NAME]" at bounding box center [726, 325] width 372 height 18
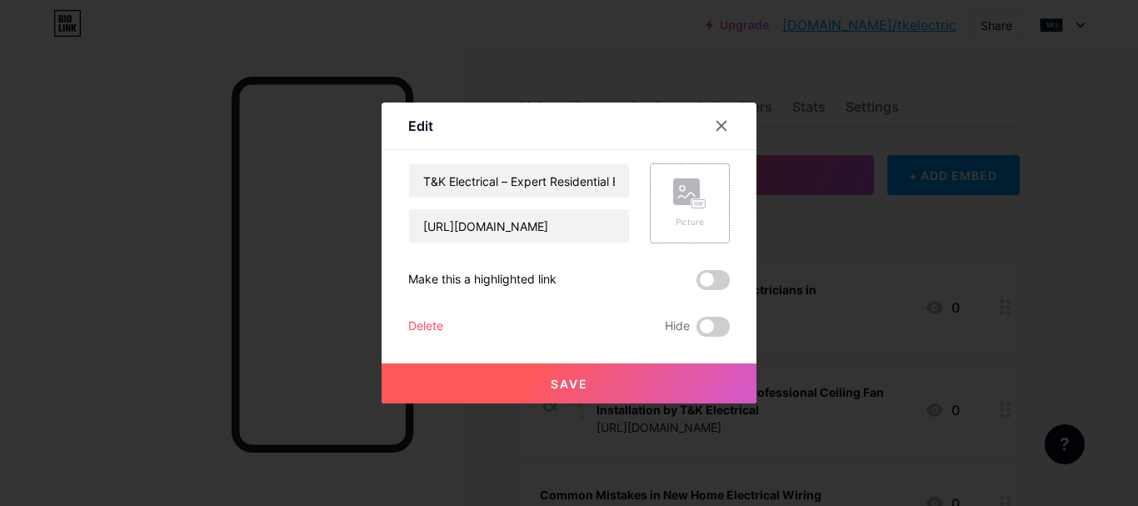
click at [667, 215] on div "Picture" at bounding box center [690, 203] width 80 height 80
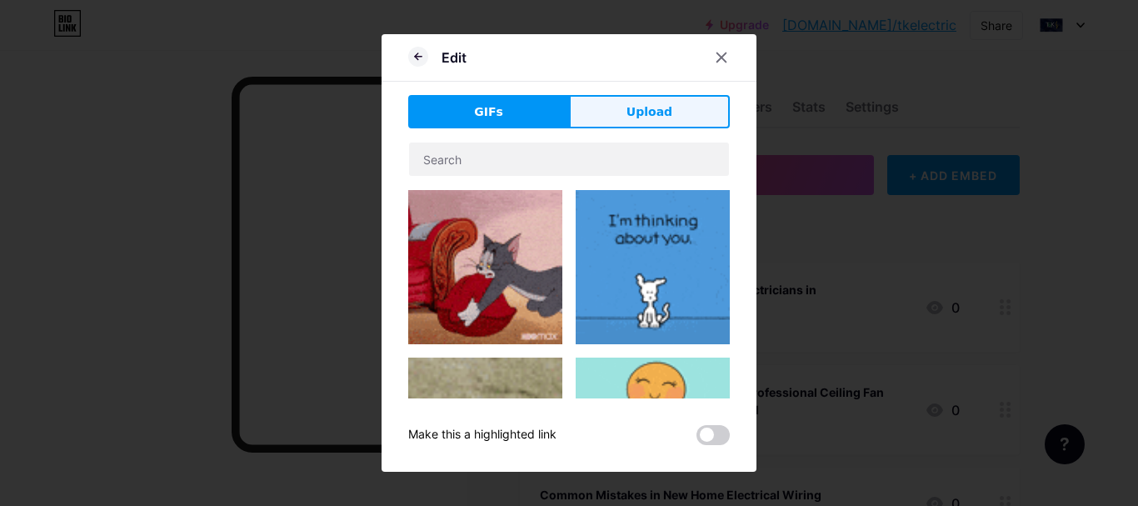
click at [627, 122] on button "Upload" at bounding box center [649, 111] width 161 height 33
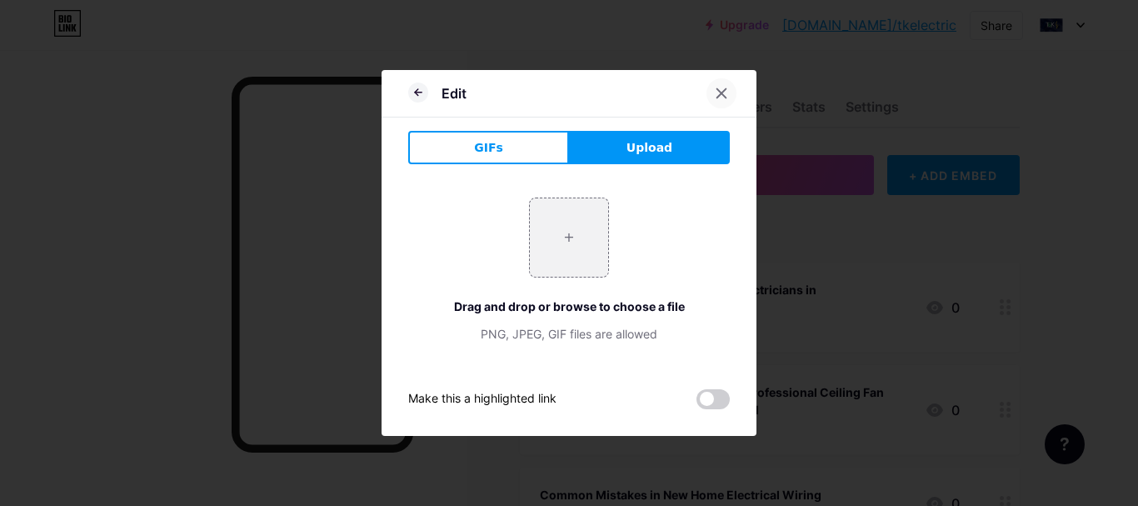
click at [723, 96] on icon at bounding box center [721, 93] width 13 height 13
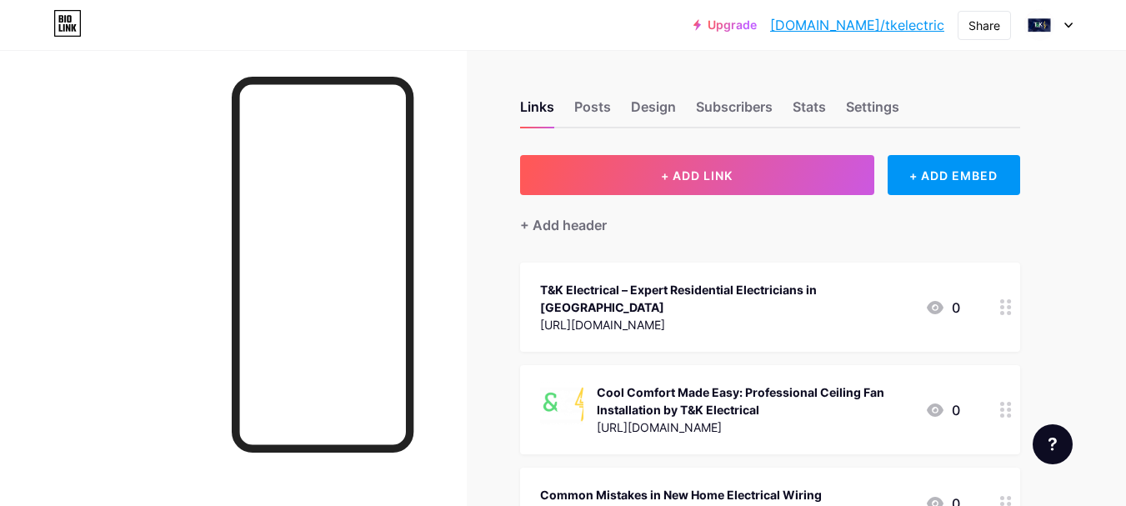
click at [463, 222] on div at bounding box center [233, 303] width 467 height 506
click at [991, 25] on div "Share" at bounding box center [984, 26] width 32 height 18
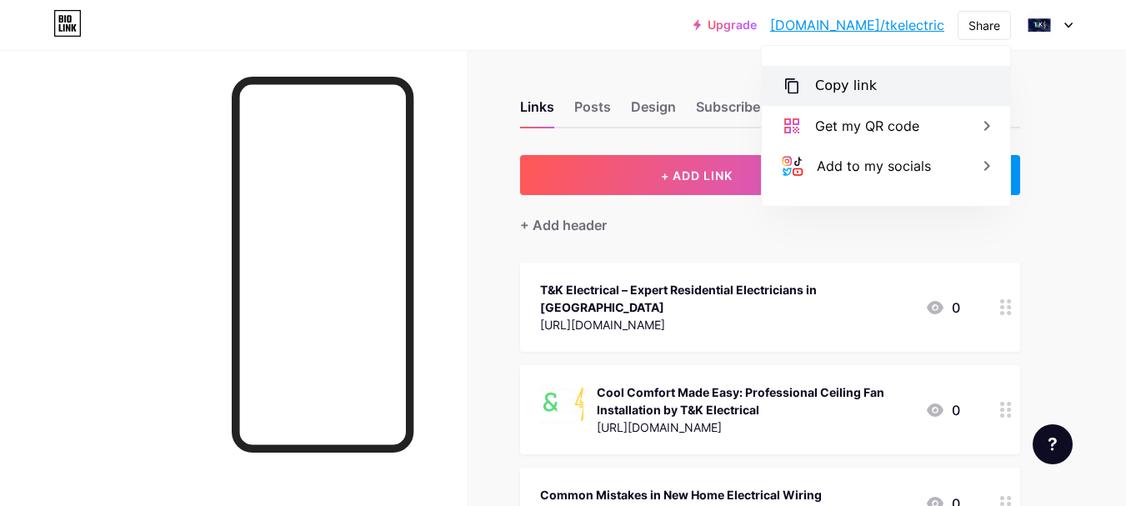
click at [845, 88] on div "Copy link" at bounding box center [846, 86] width 62 height 20
click at [838, 92] on div "Copy link" at bounding box center [846, 86] width 62 height 20
